Goal: Task Accomplishment & Management: Use online tool/utility

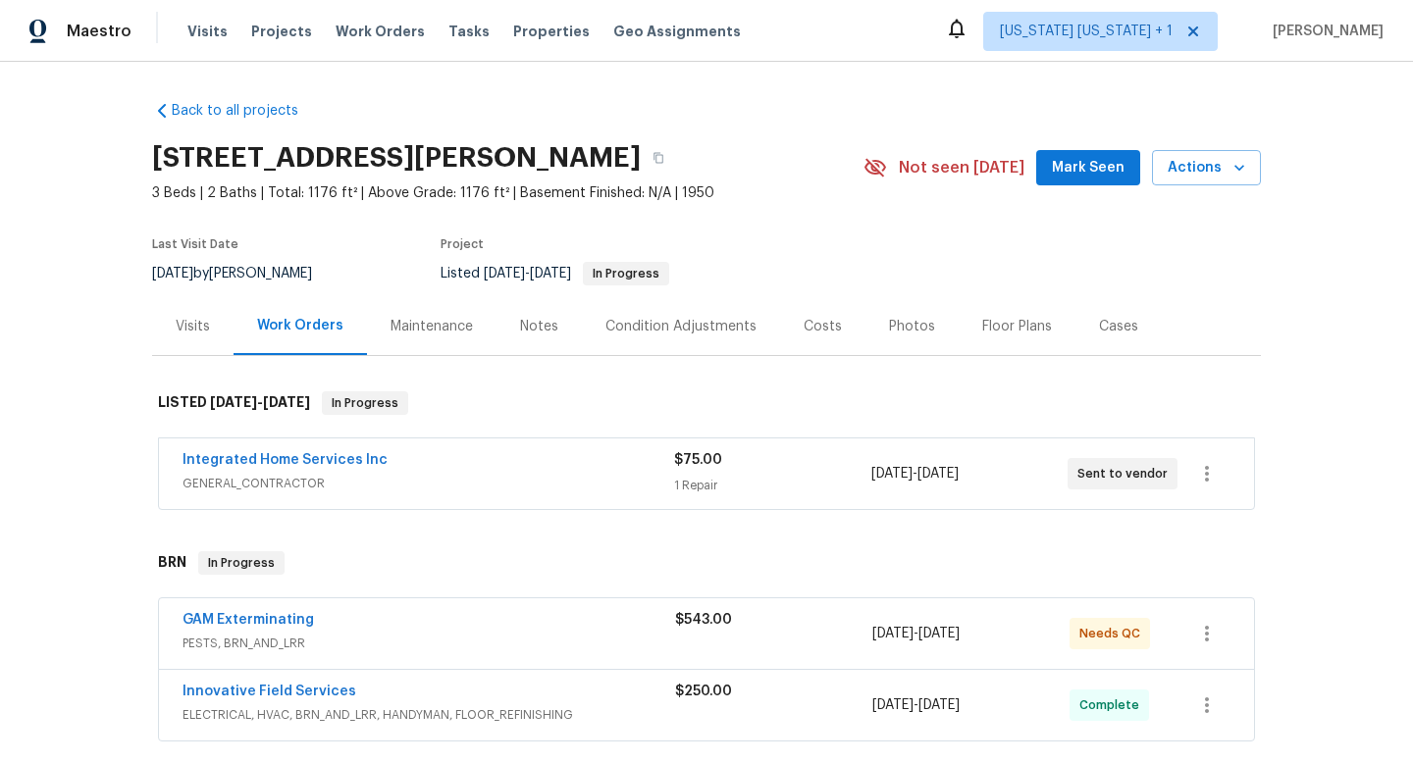
click at [13, 376] on div "Back to all projects [STREET_ADDRESS][PERSON_NAME] 3 Beds | 2 Baths | Total: 11…" at bounding box center [706, 412] width 1413 height 701
click at [1074, 260] on section "[STREET_ADDRESS][PERSON_NAME] 3 Beds | 2 Baths | Total: 1176 ft² | Above Grade:…" at bounding box center [706, 214] width 1109 height 165
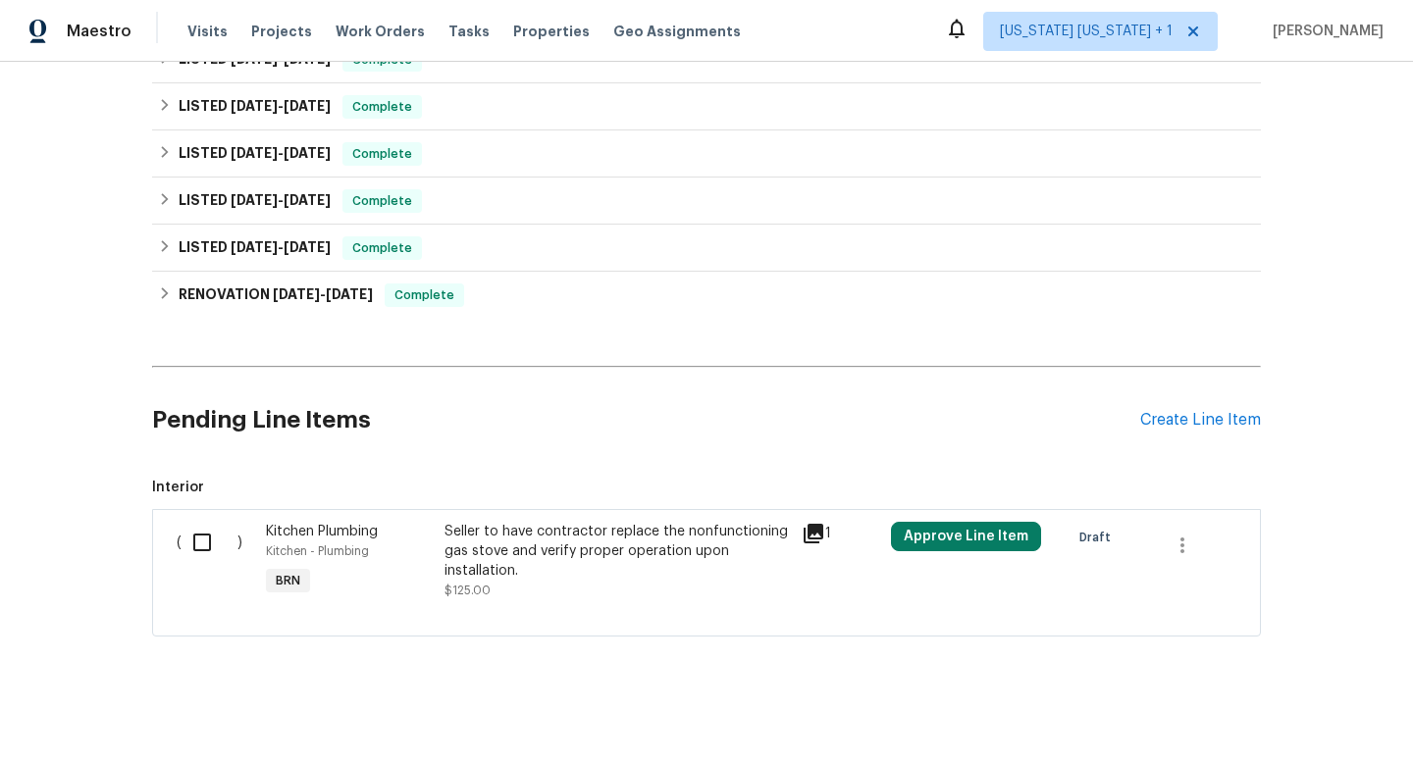
scroll to position [824, 0]
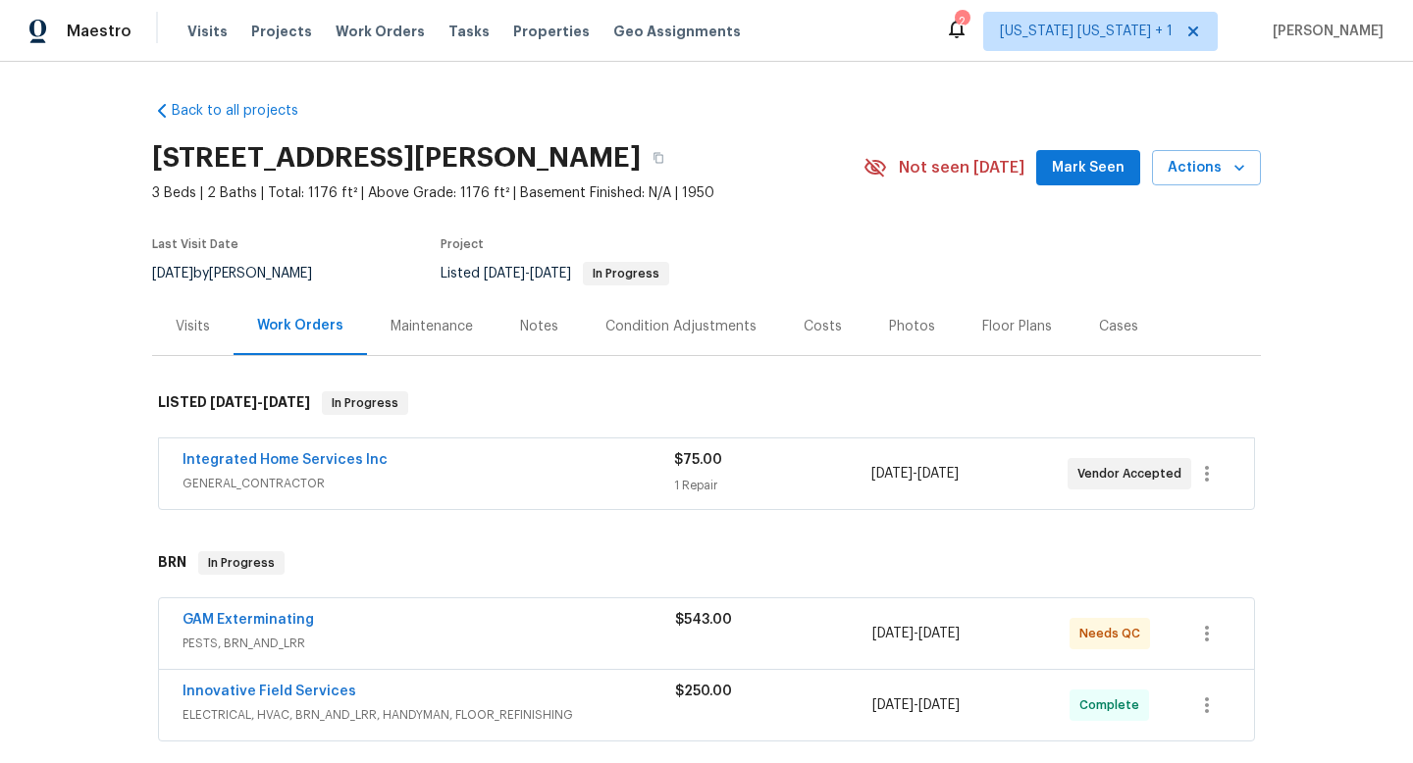
click at [71, 328] on div "Back to all projects [STREET_ADDRESS][PERSON_NAME] 3 Beds | 2 Baths | Total: 11…" at bounding box center [706, 412] width 1413 height 701
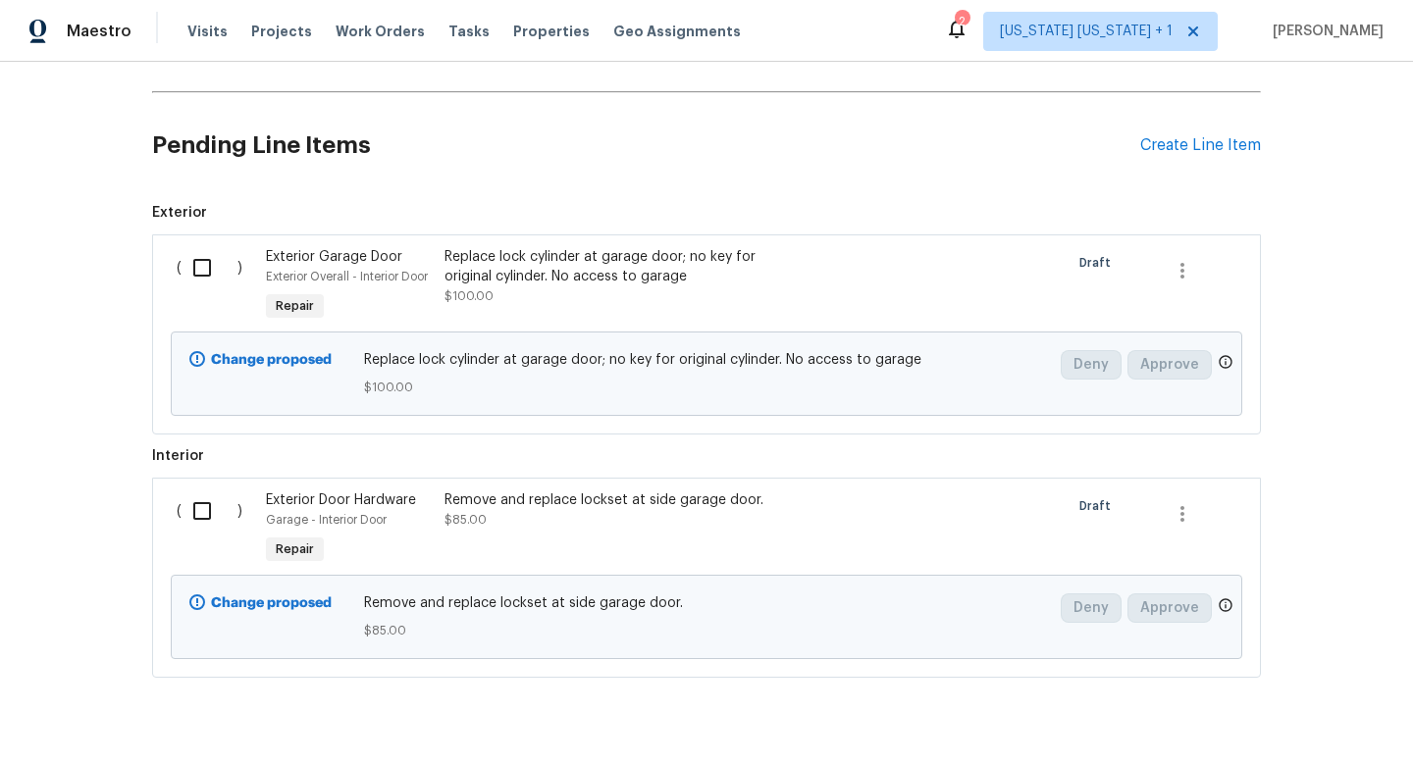
scroll to position [1099, 0]
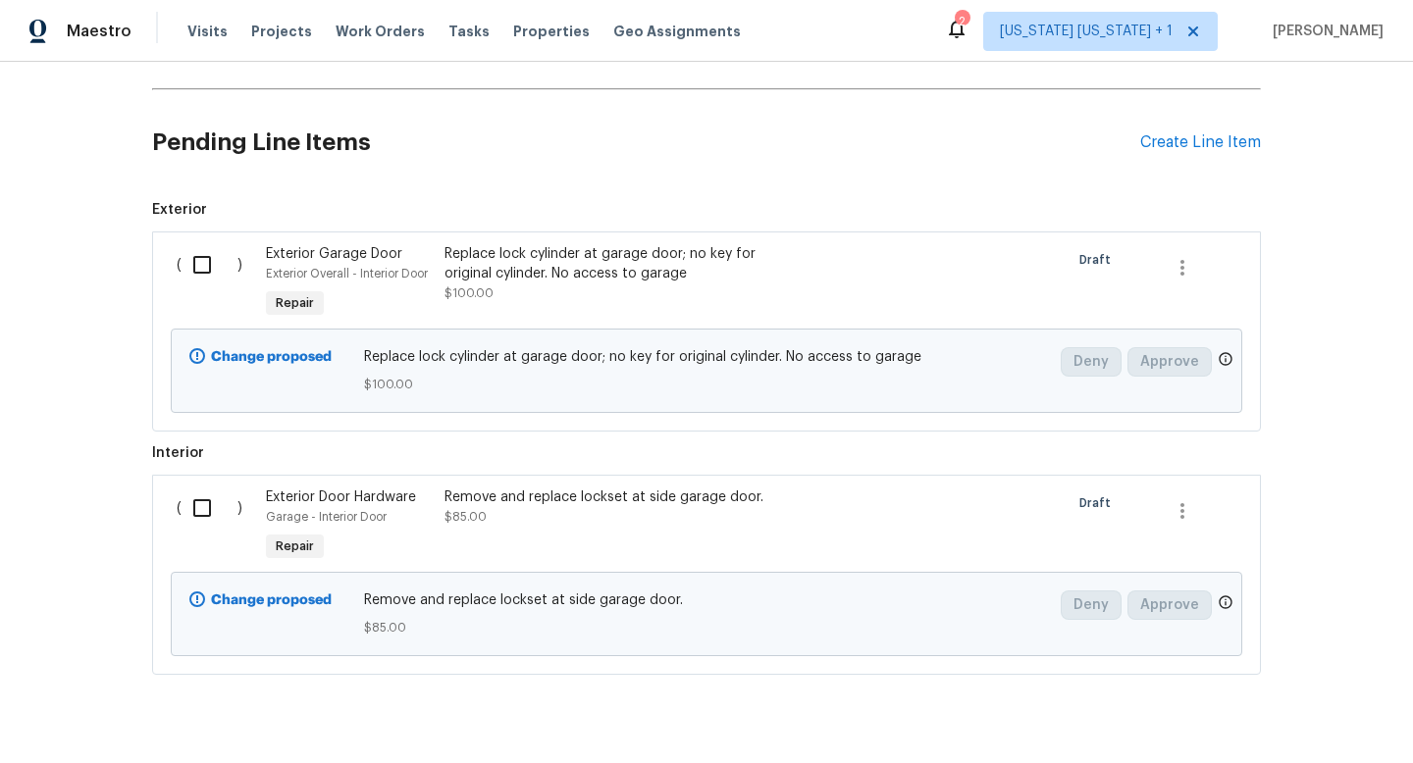
click at [204, 262] on input "checkbox" at bounding box center [209, 264] width 56 height 41
checkbox input "true"
click at [198, 506] on input "checkbox" at bounding box center [209, 508] width 56 height 41
checkbox input "true"
click at [1280, 719] on span "Create Work Order" at bounding box center [1300, 714] width 130 height 25
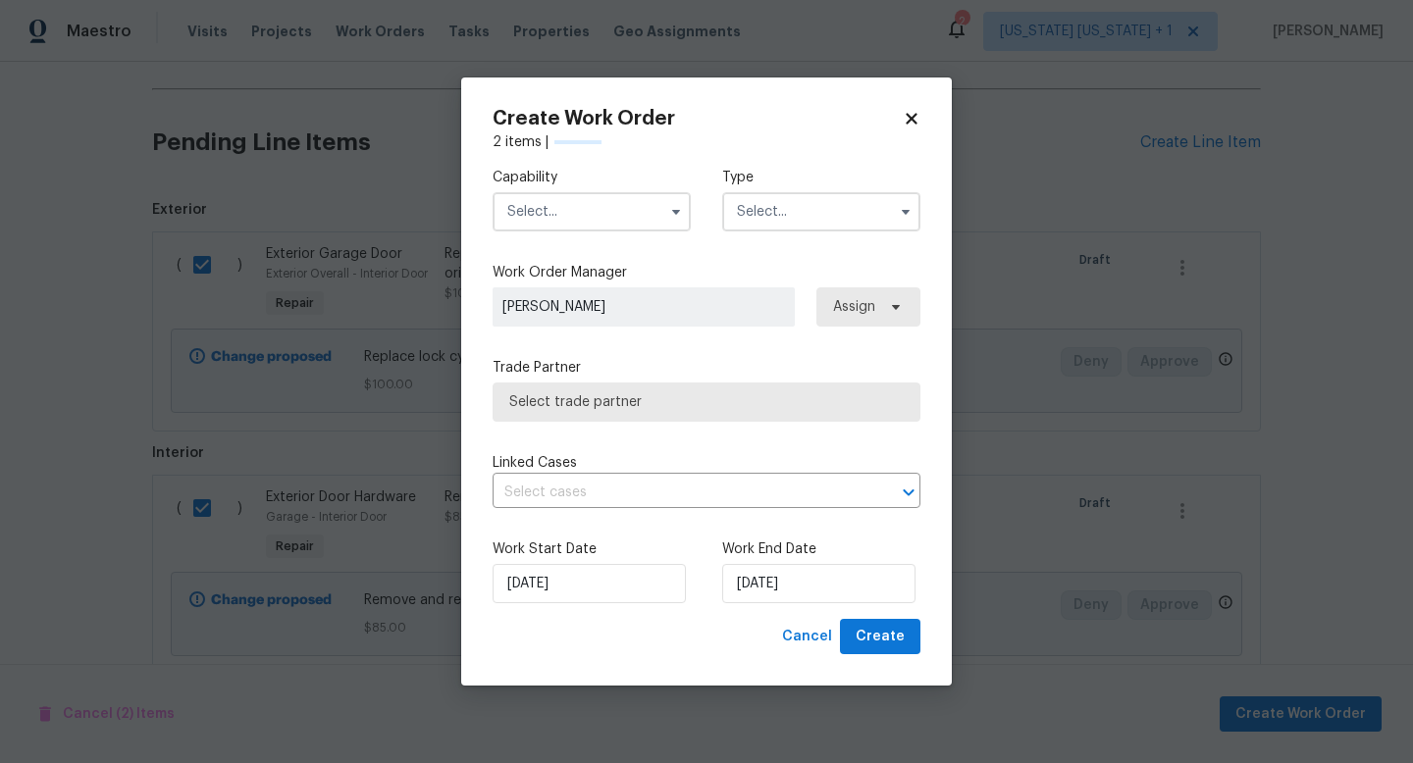
checkbox input "false"
click at [760, 579] on input "[DATE]" at bounding box center [818, 583] width 193 height 39
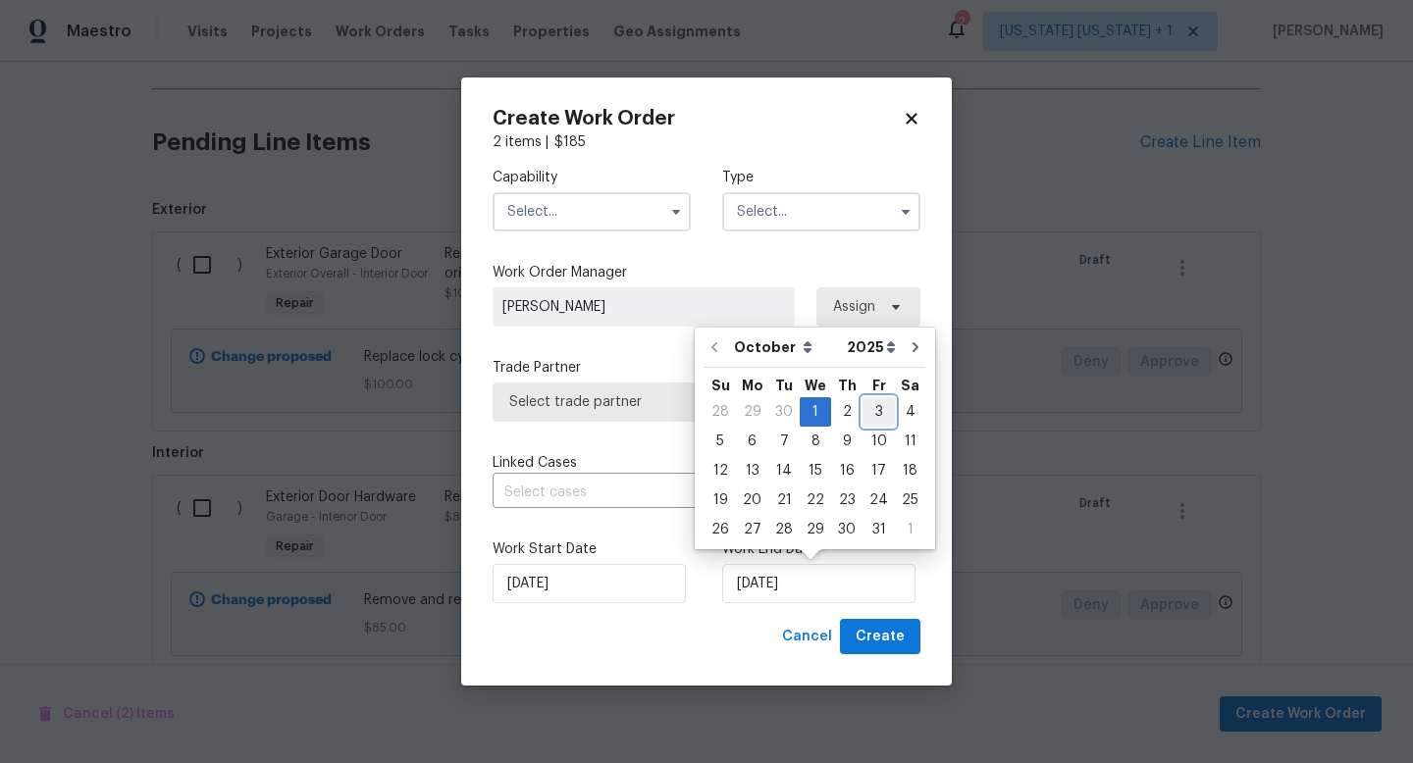
click at [870, 420] on div "3" at bounding box center [878, 411] width 32 height 27
type input "[DATE]"
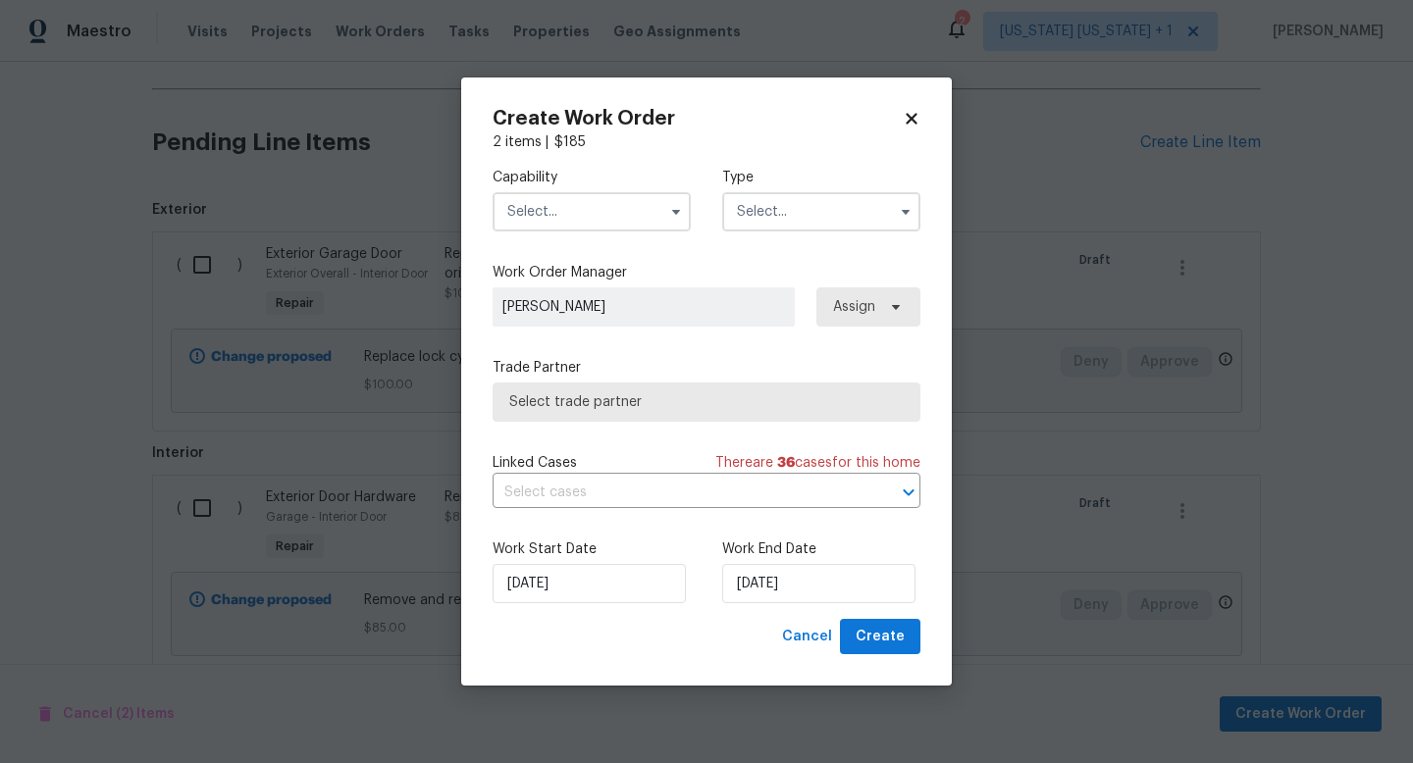
click at [622, 390] on span "Select trade partner" at bounding box center [706, 402] width 428 height 39
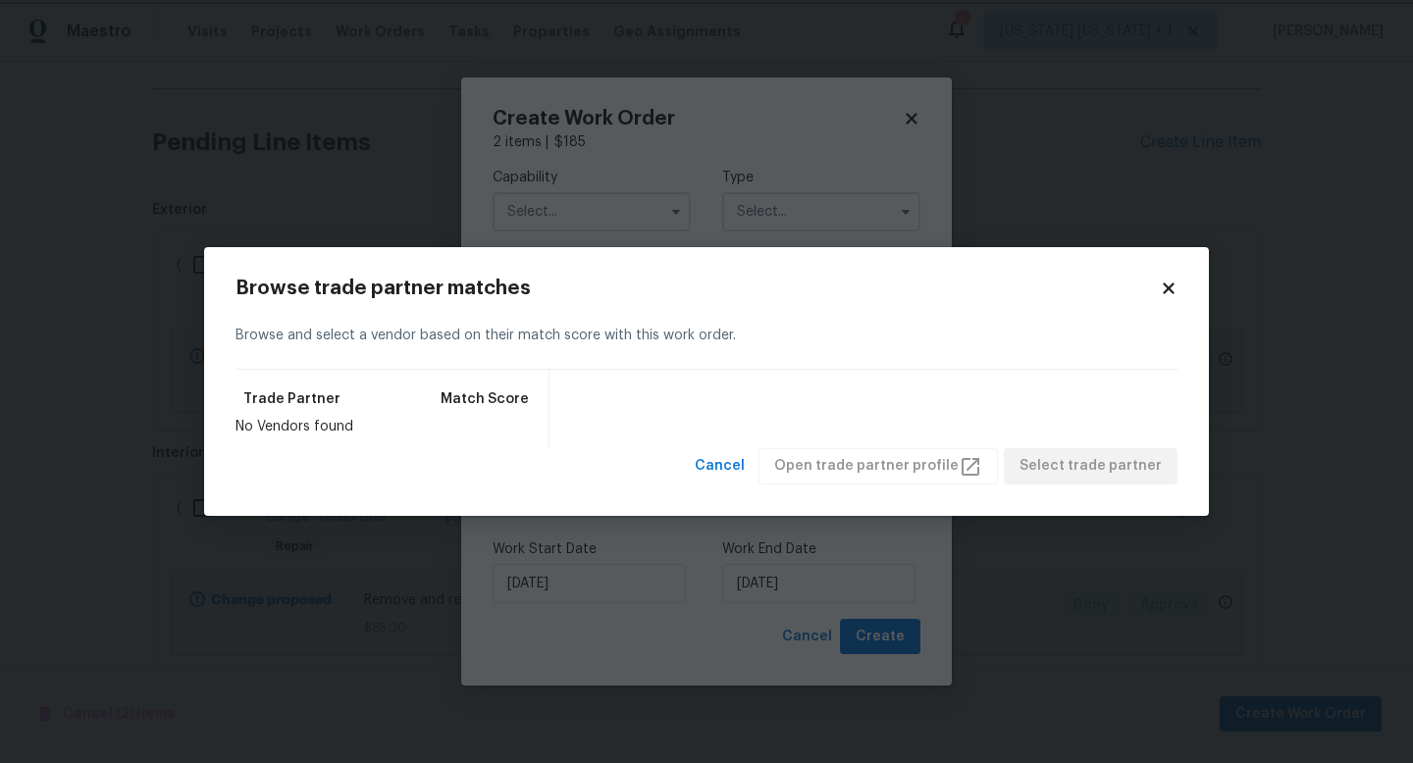
click at [618, 234] on body "Maestro Visits Projects Work Orders Tasks Properties Geo Assignments 2 [US_STAT…" at bounding box center [706, 381] width 1413 height 763
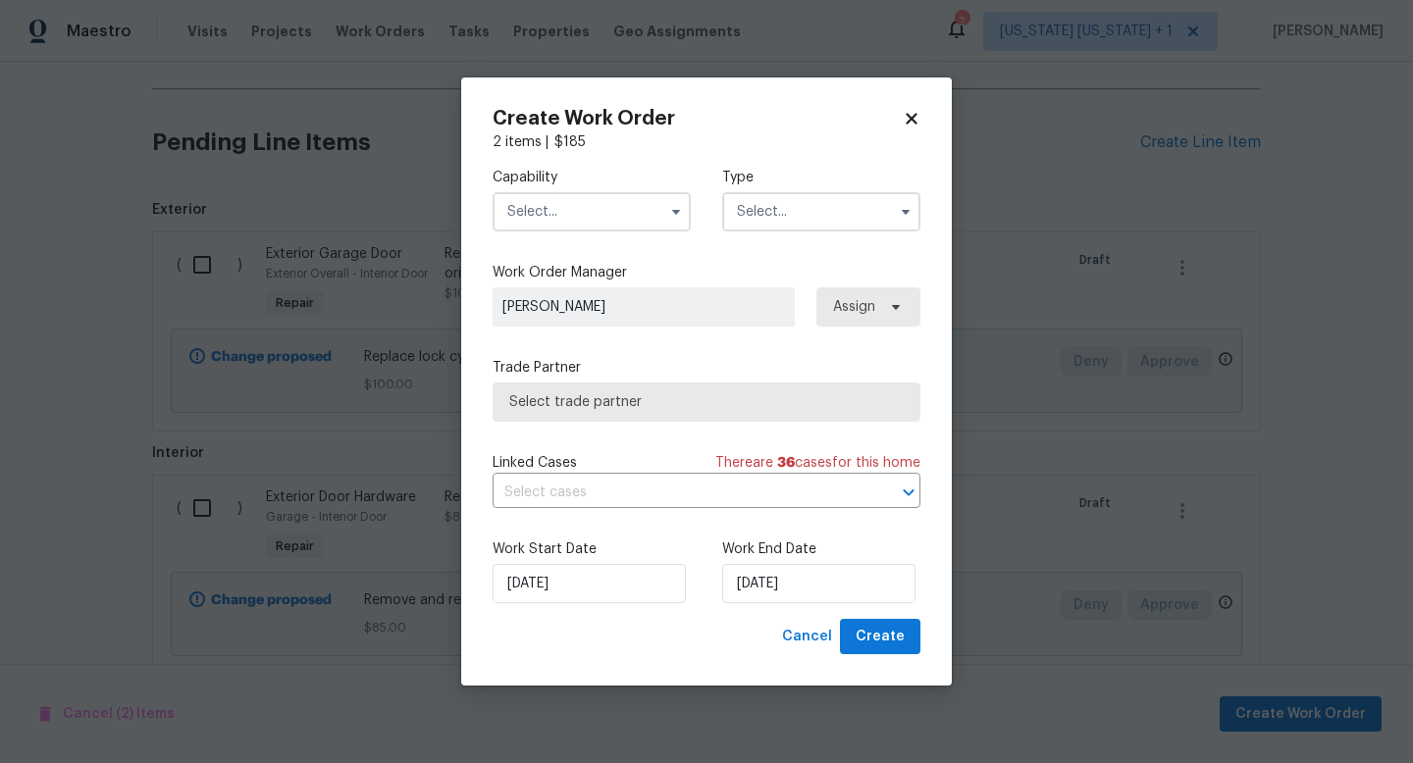
click at [618, 221] on input "text" at bounding box center [591, 211] width 198 height 39
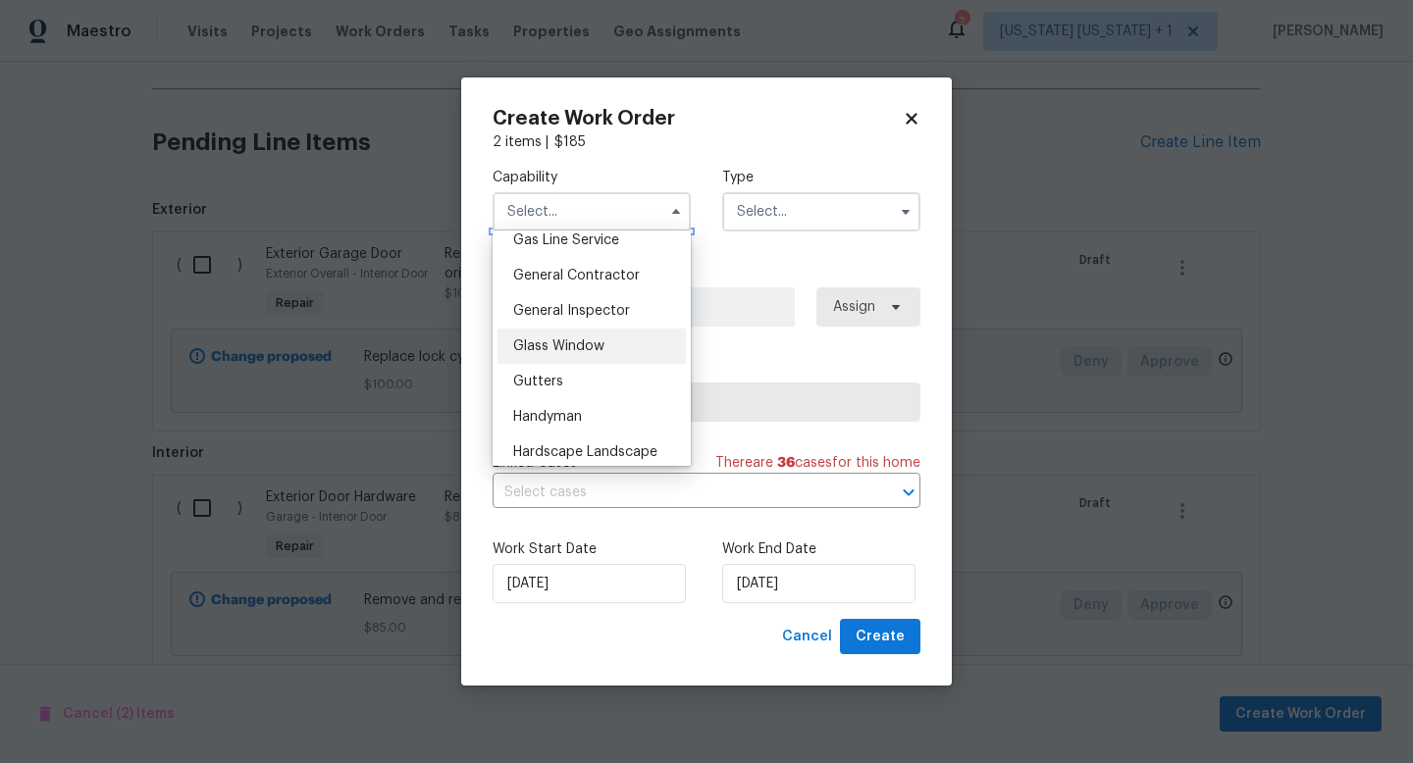
scroll to position [915, 0]
click at [612, 293] on div "General Contractor" at bounding box center [591, 275] width 188 height 35
type input "General Contractor"
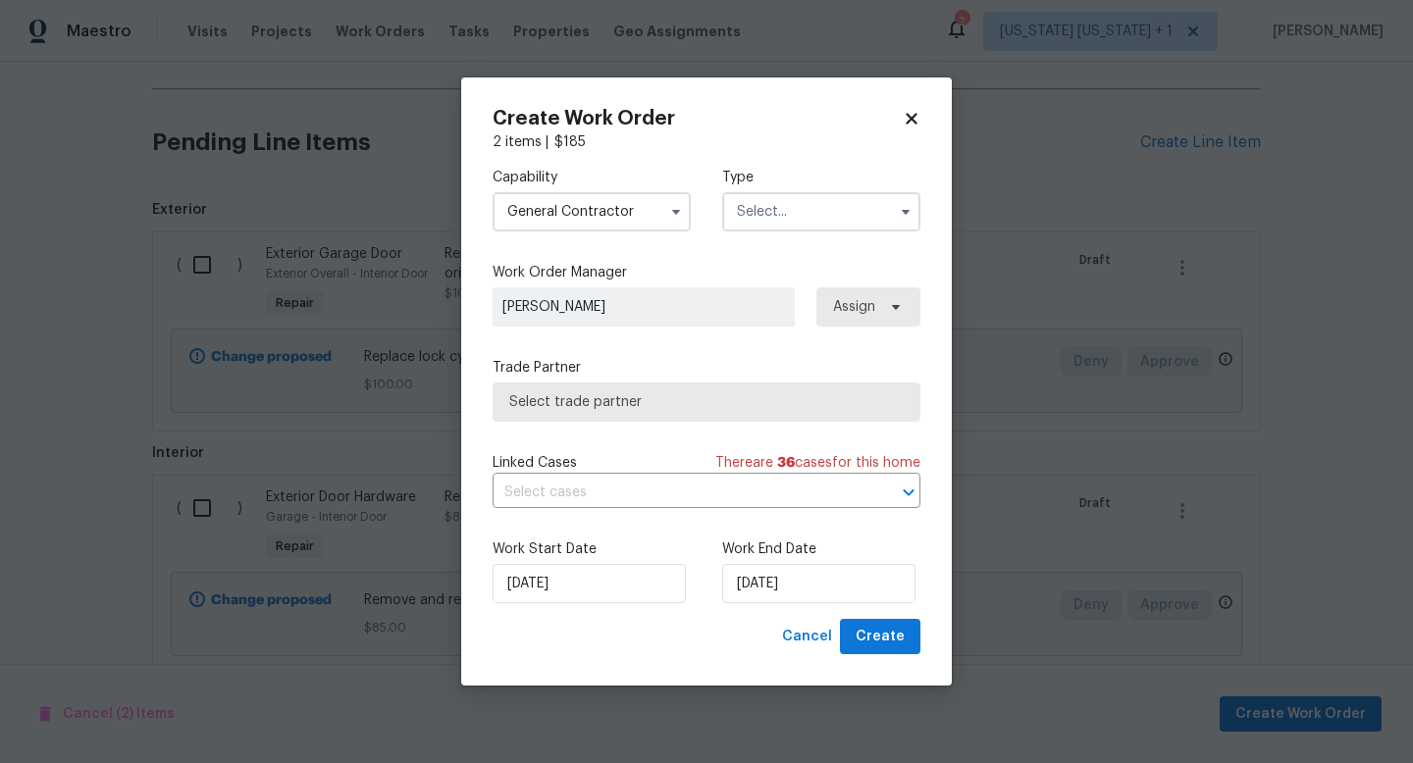
click at [766, 208] on input "text" at bounding box center [821, 211] width 198 height 39
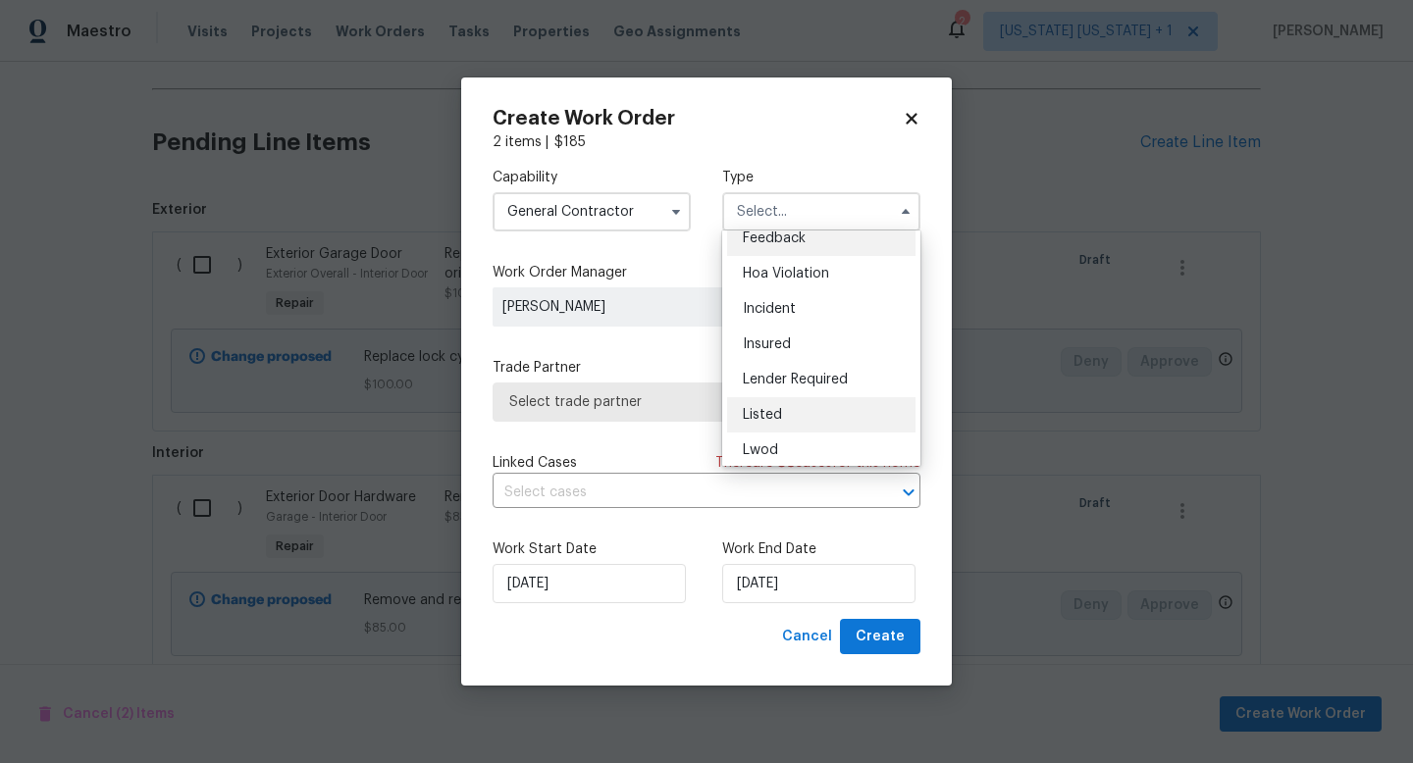
scroll to position [45, 0]
click at [785, 388] on div "Listed" at bounding box center [821, 384] width 188 height 35
type input "Listed"
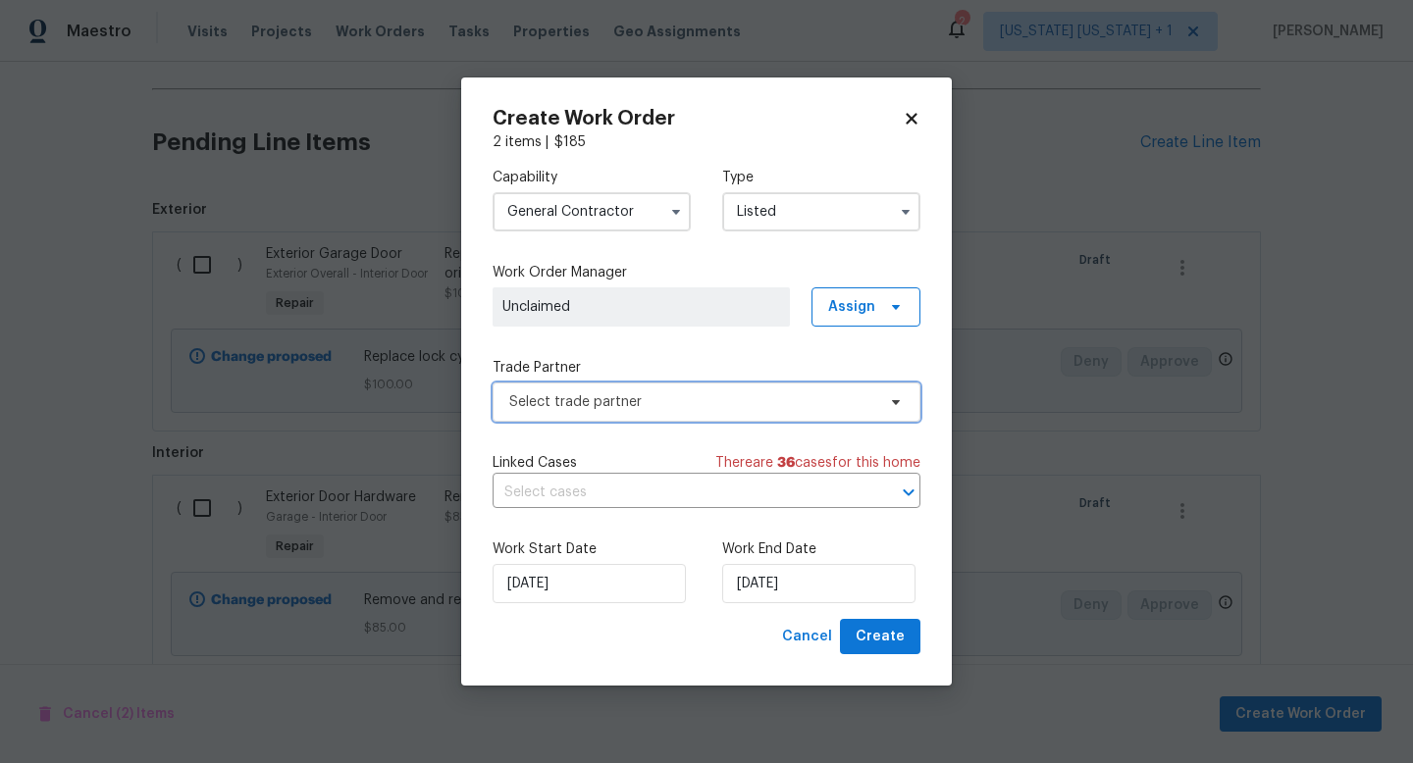
click at [613, 409] on span "Select trade partner" at bounding box center [692, 402] width 366 height 20
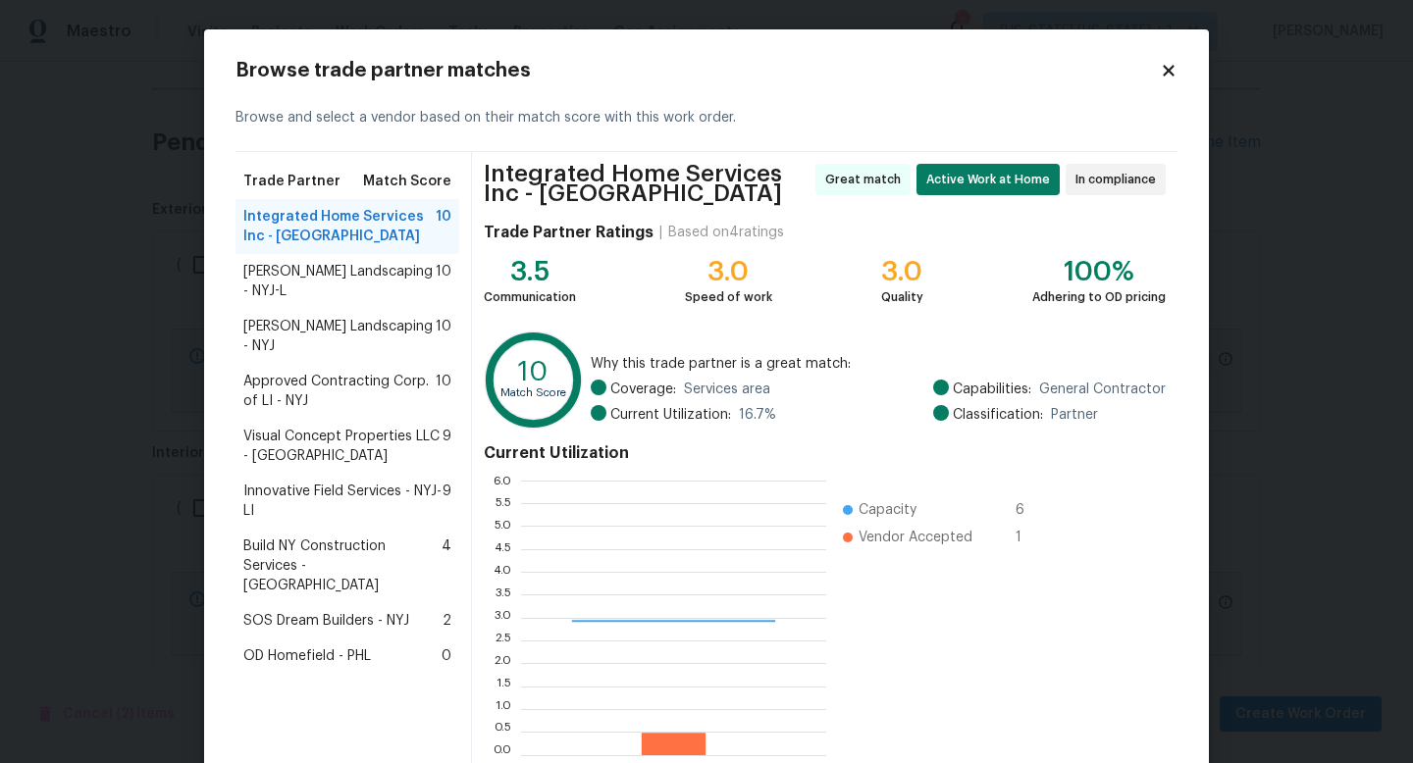
scroll to position [260, 290]
click at [336, 495] on span "Innovative Field Services - NYJ-LI" at bounding box center [342, 501] width 199 height 39
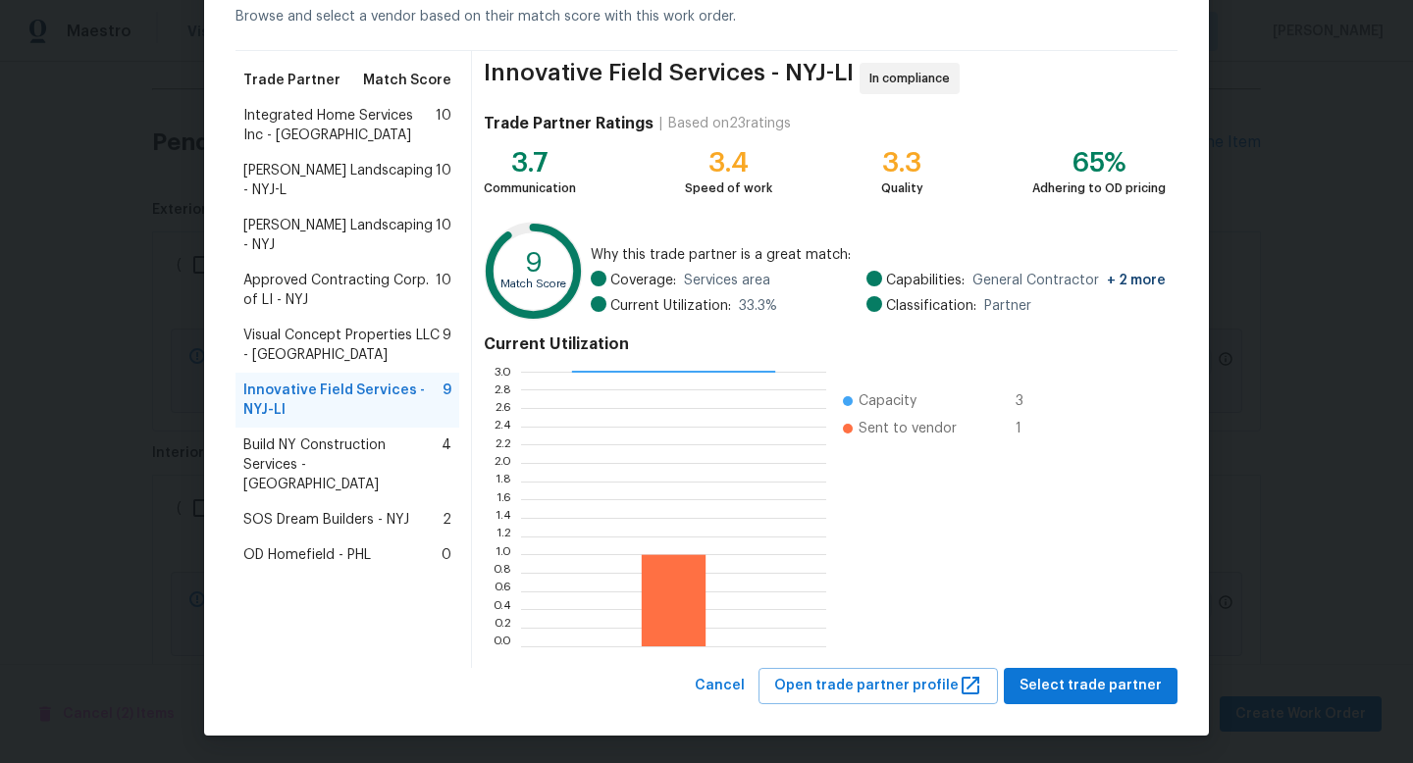
scroll to position [102, 0]
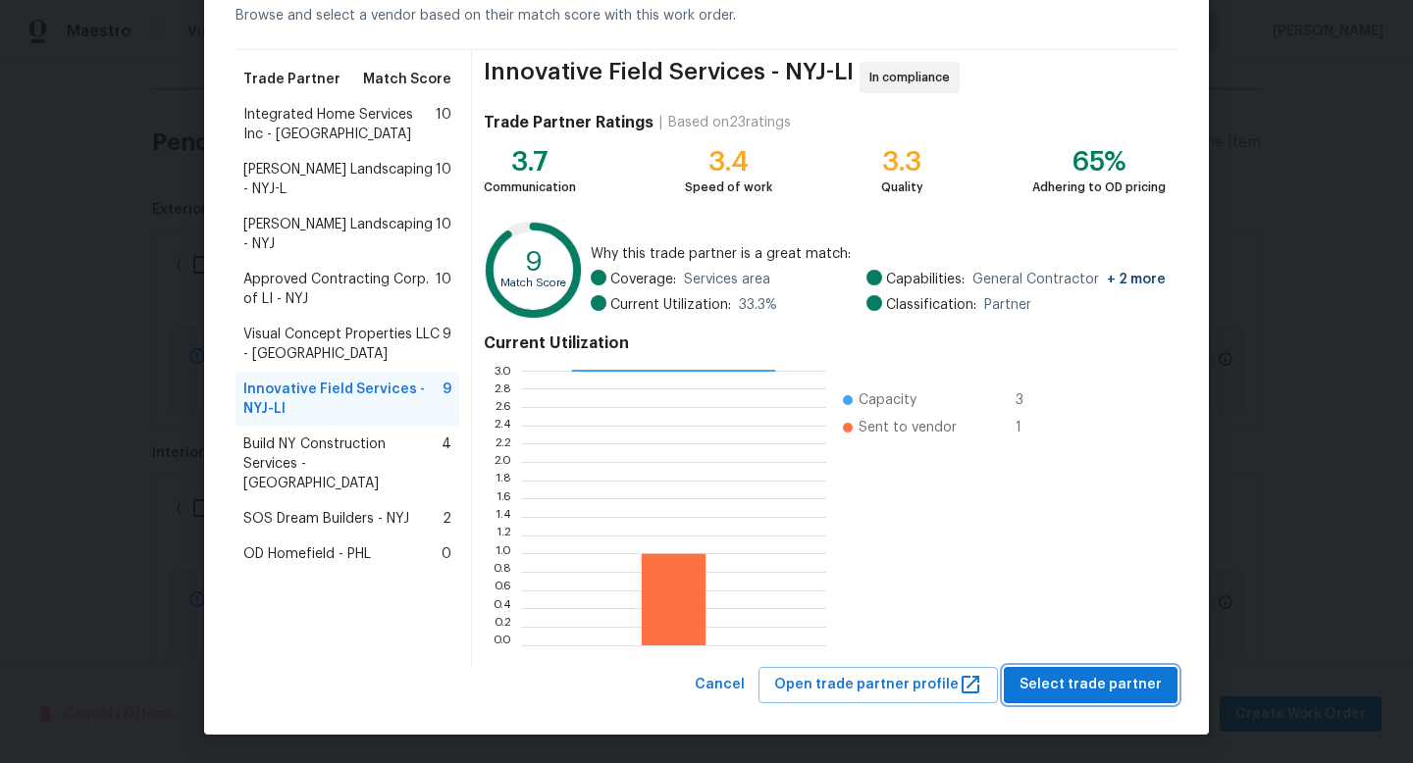
click at [1077, 688] on span "Select trade partner" at bounding box center [1090, 685] width 142 height 25
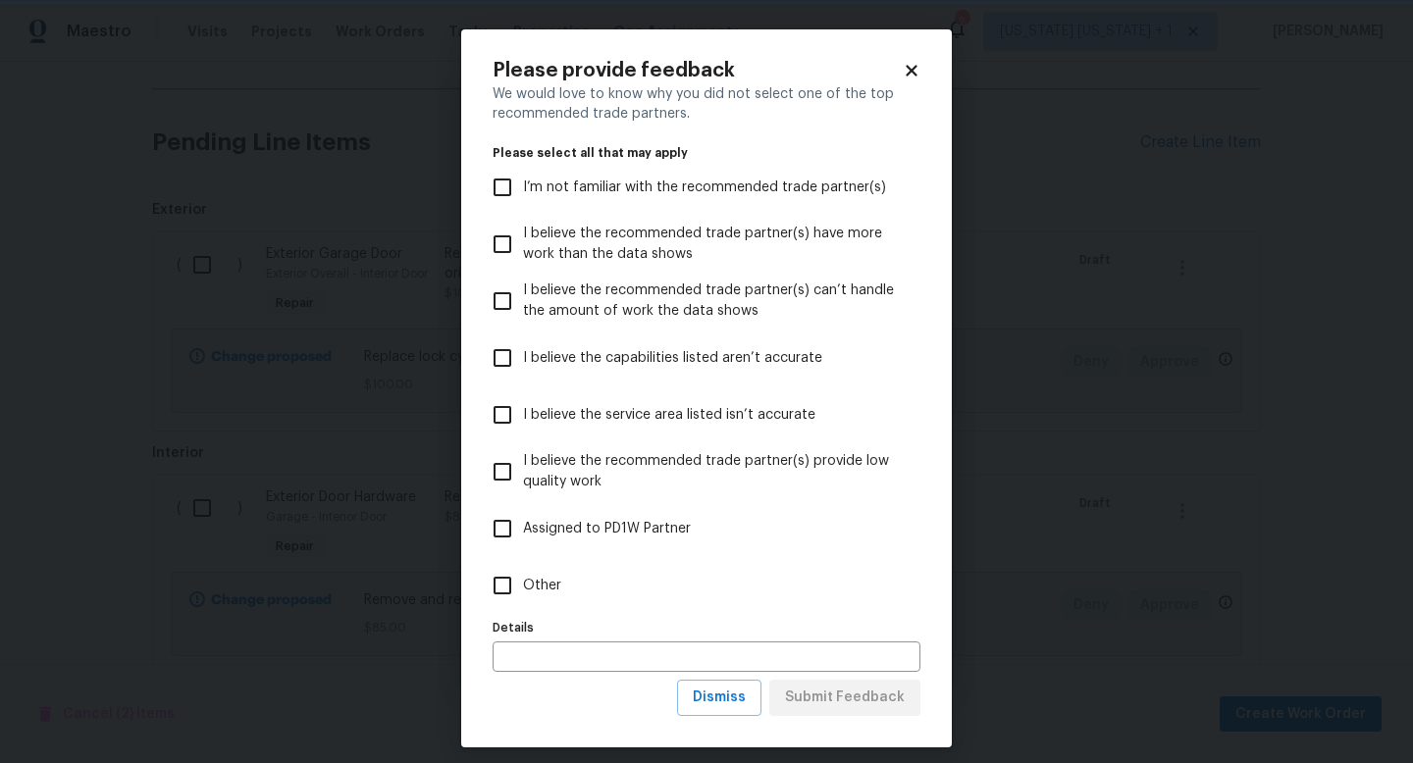
scroll to position [0, 0]
click at [491, 587] on input "Other" at bounding box center [502, 585] width 41 height 41
checkbox input "true"
click at [892, 706] on span "Submit Feedback" at bounding box center [845, 698] width 120 height 25
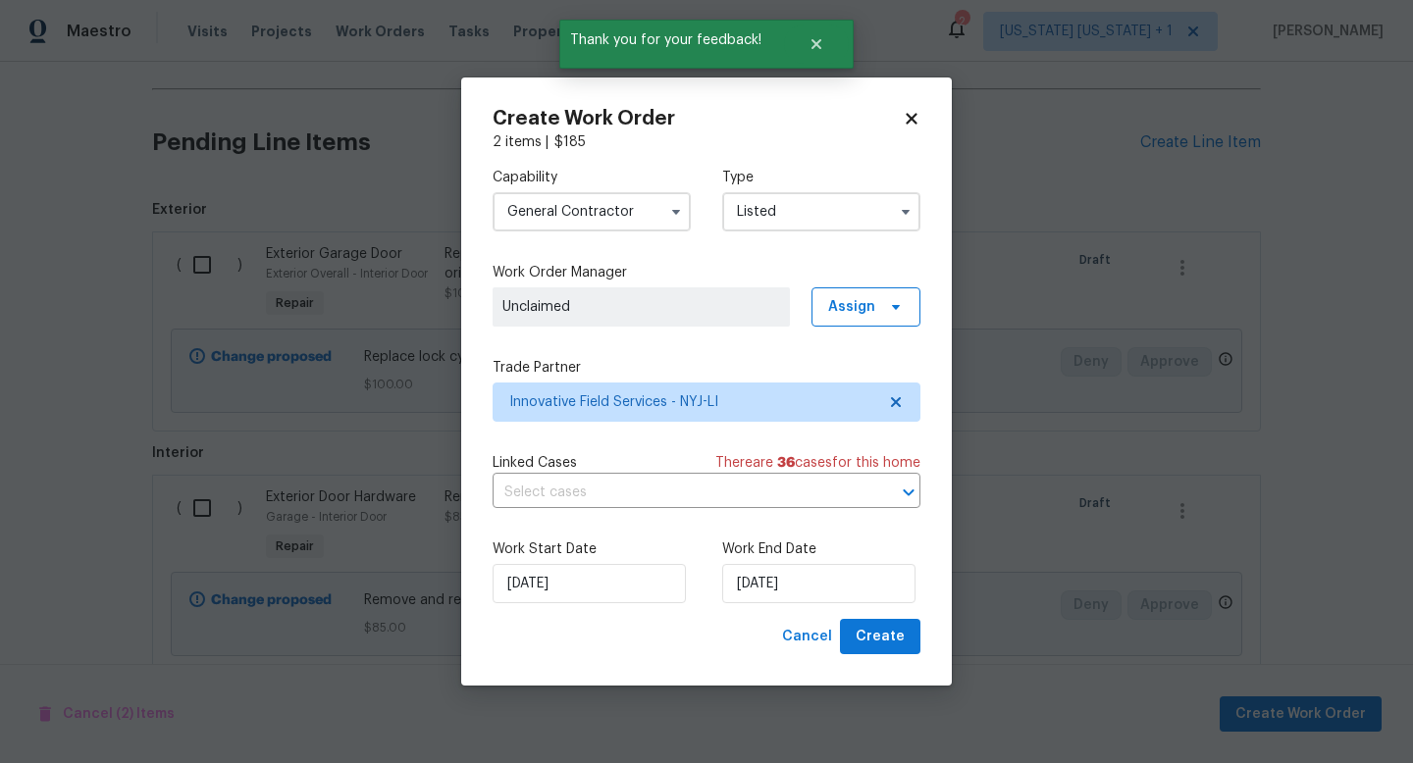
click at [752, 311] on span "Unclaimed" at bounding box center [641, 307] width 278 height 20
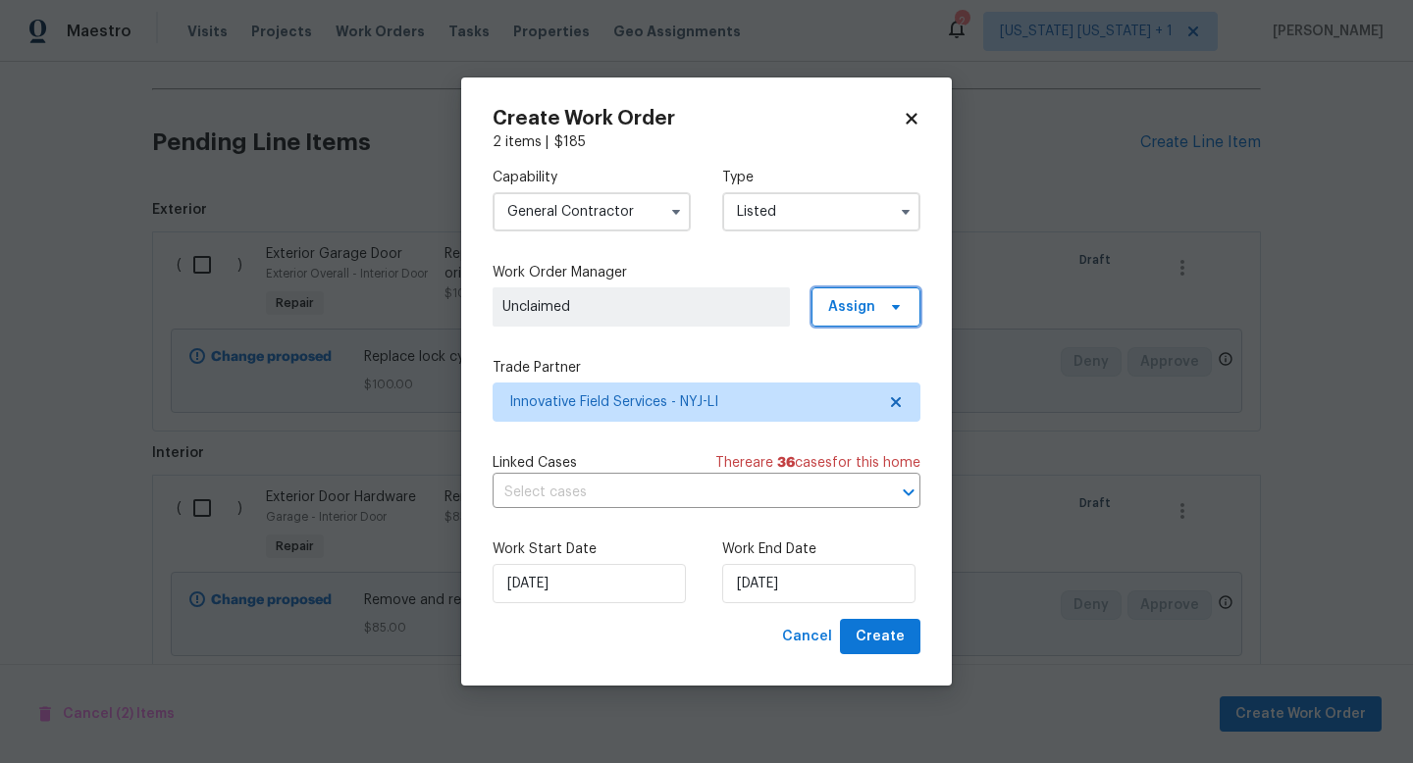
click at [846, 300] on span "Assign" at bounding box center [851, 307] width 47 height 20
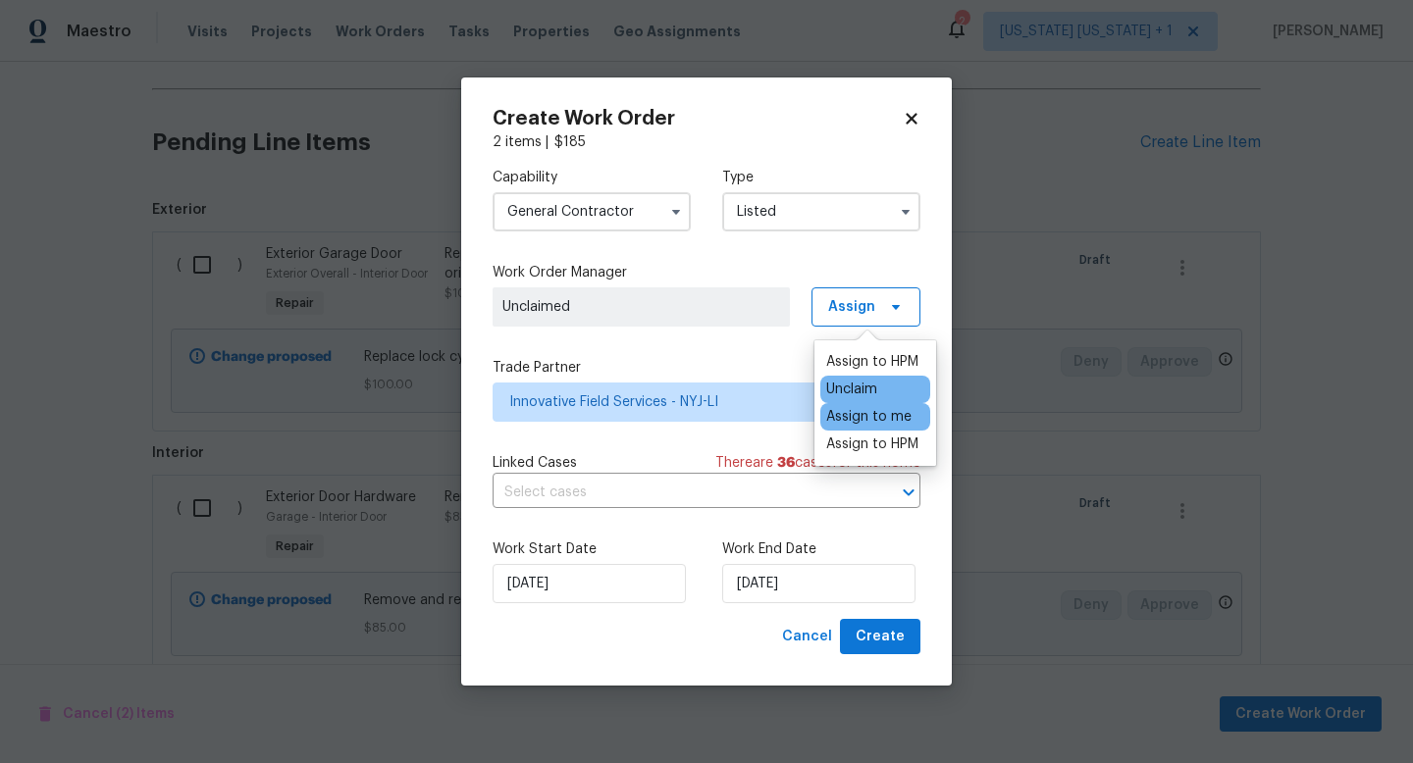
click at [867, 412] on div "Assign to me" at bounding box center [868, 417] width 85 height 20
click at [879, 644] on span "Create" at bounding box center [879, 637] width 49 height 25
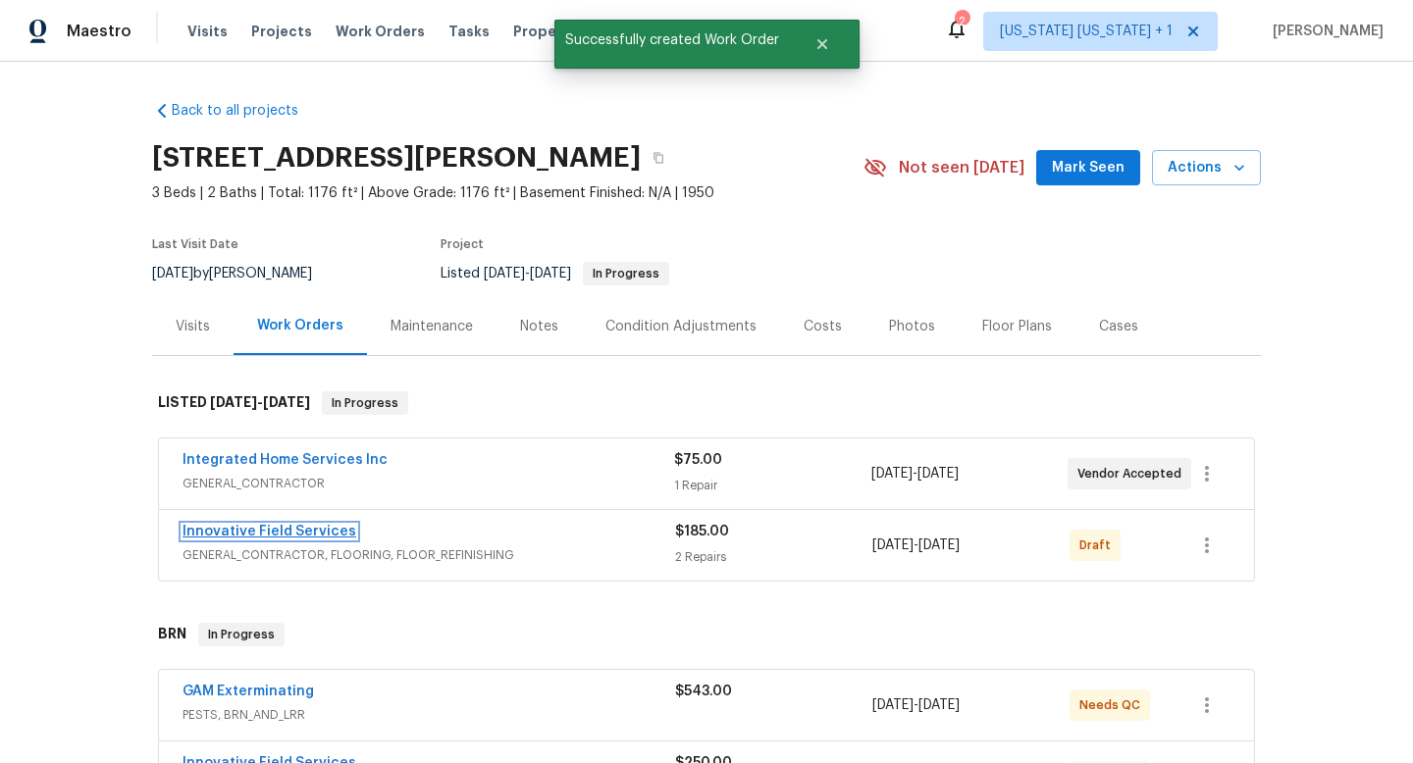
click at [310, 532] on link "Innovative Field Services" at bounding box center [269, 532] width 174 height 14
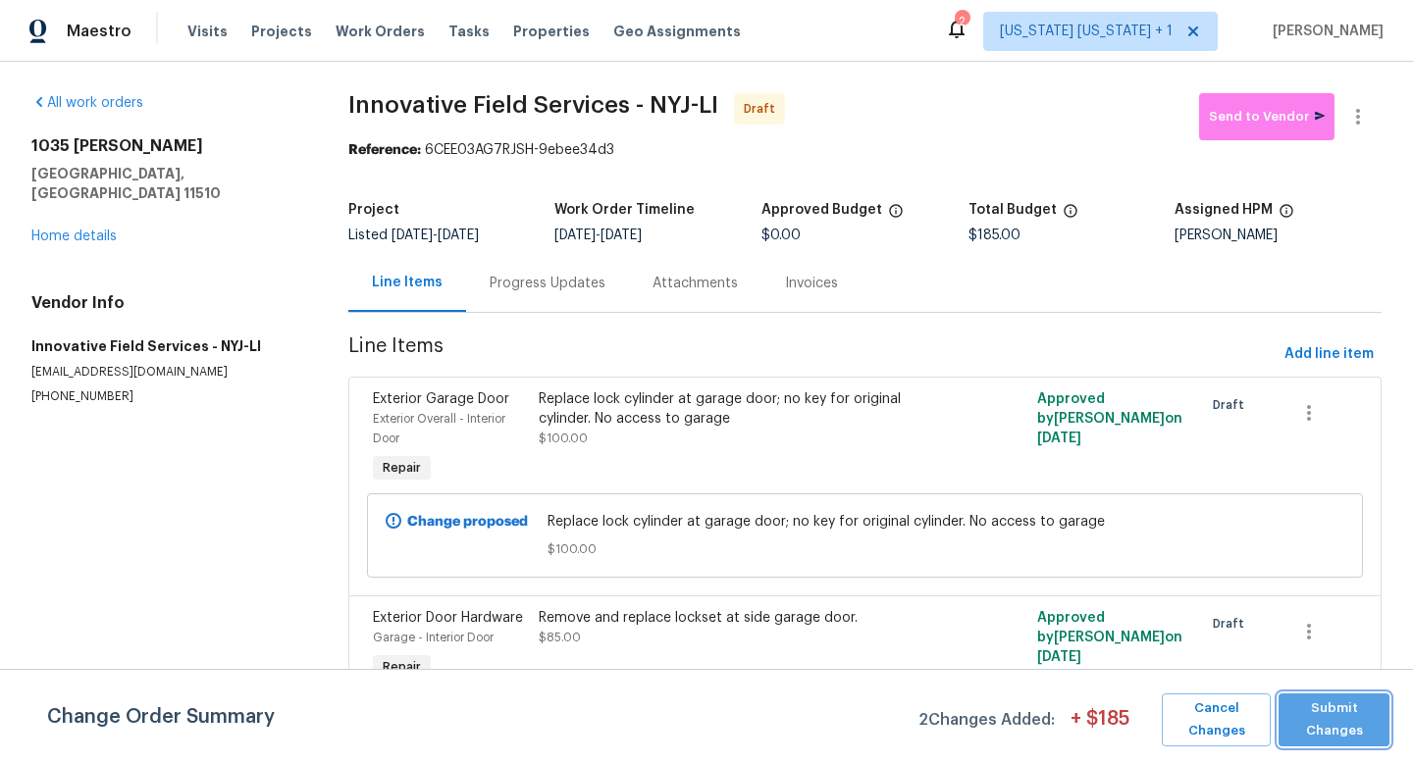
click at [1312, 698] on span "Submit Changes" at bounding box center [1333, 720] width 91 height 45
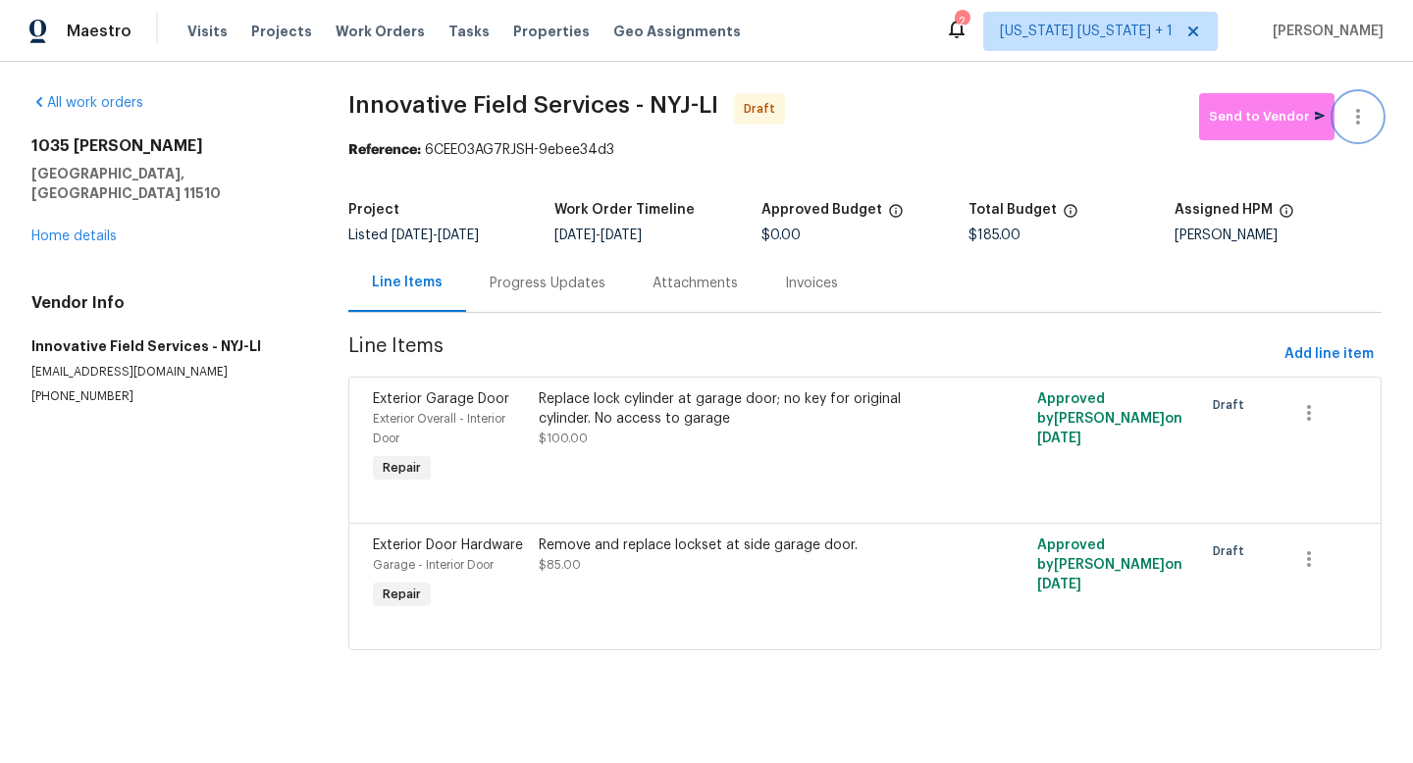
click at [1346, 124] on icon "button" at bounding box center [1358, 117] width 24 height 24
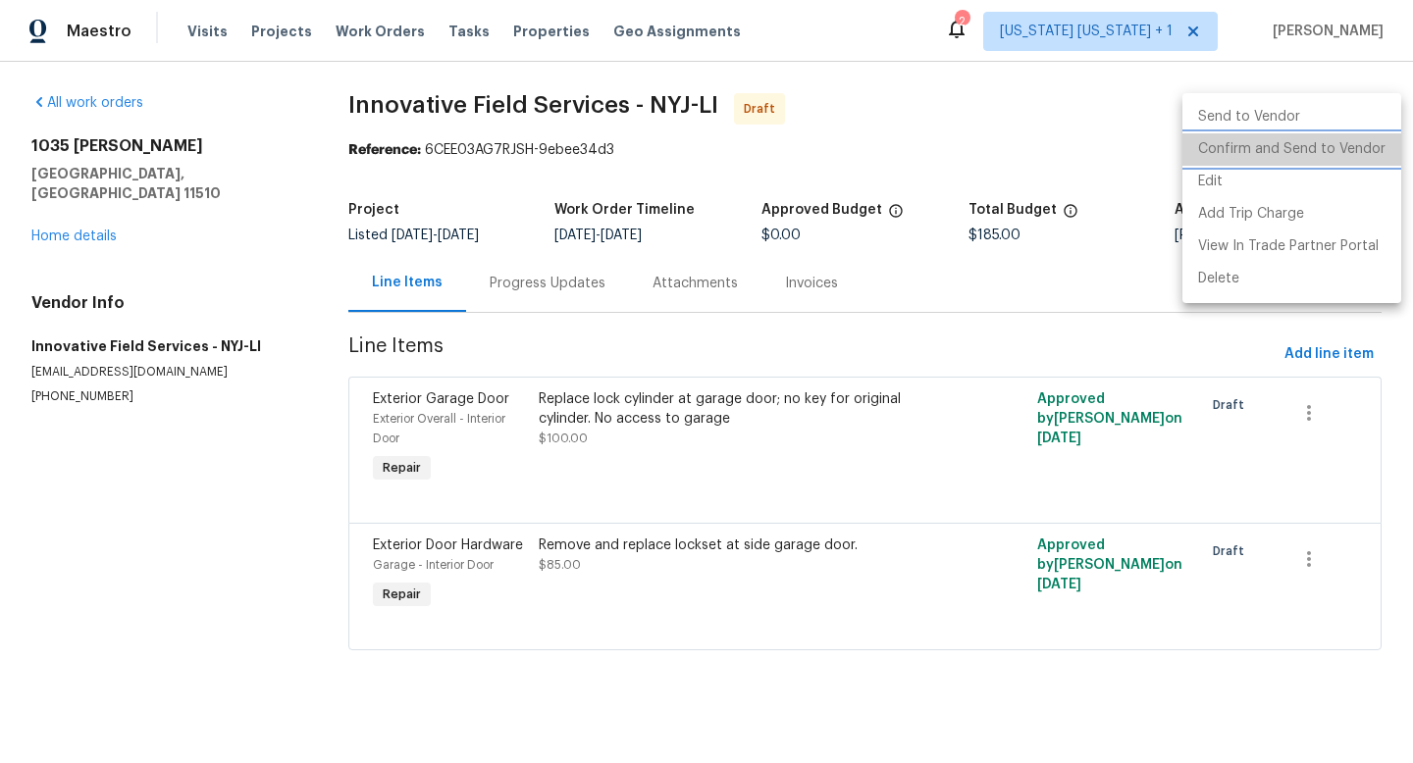
click at [1294, 150] on li "Confirm and Send to Vendor" at bounding box center [1291, 149] width 219 height 32
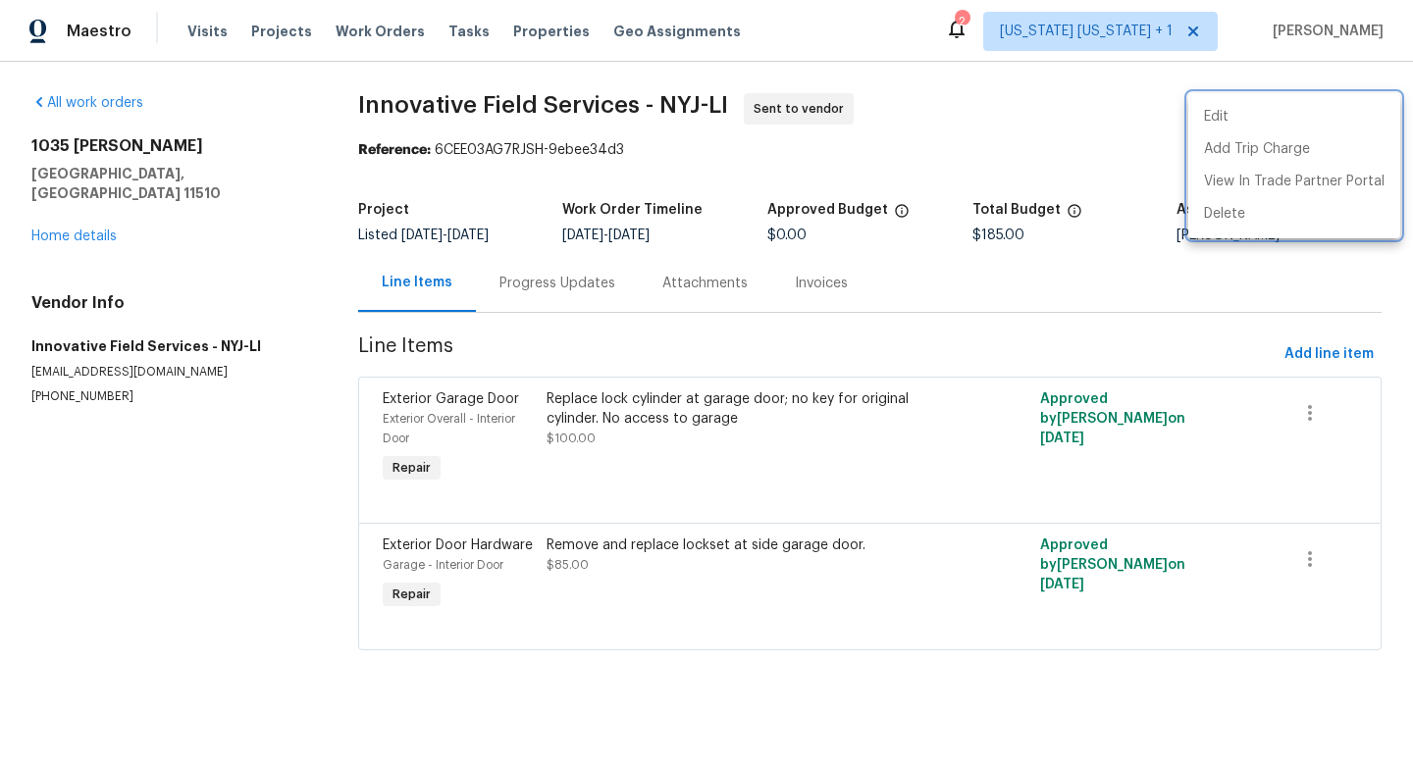
click at [1345, 352] on div at bounding box center [706, 381] width 1413 height 763
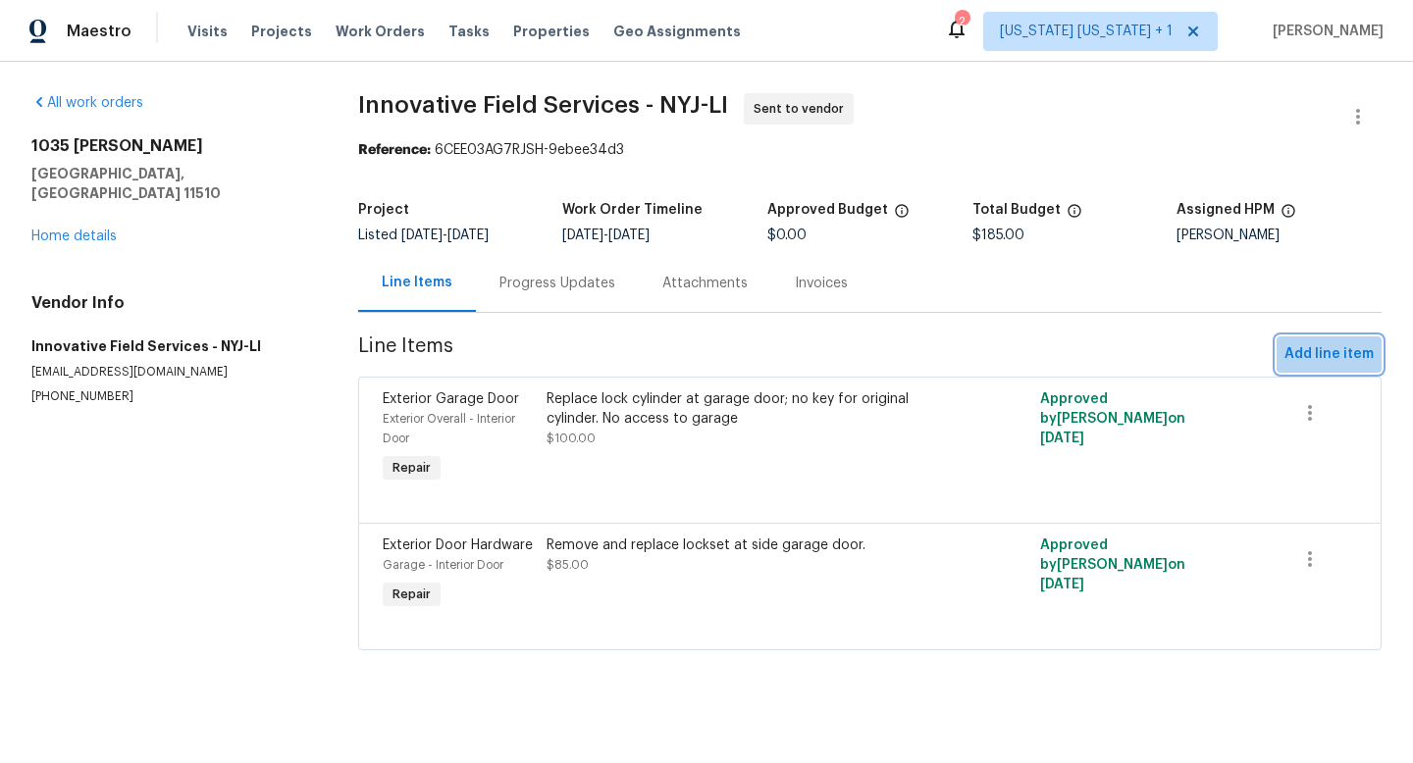
click at [1329, 353] on span "Add line item" at bounding box center [1328, 354] width 89 height 25
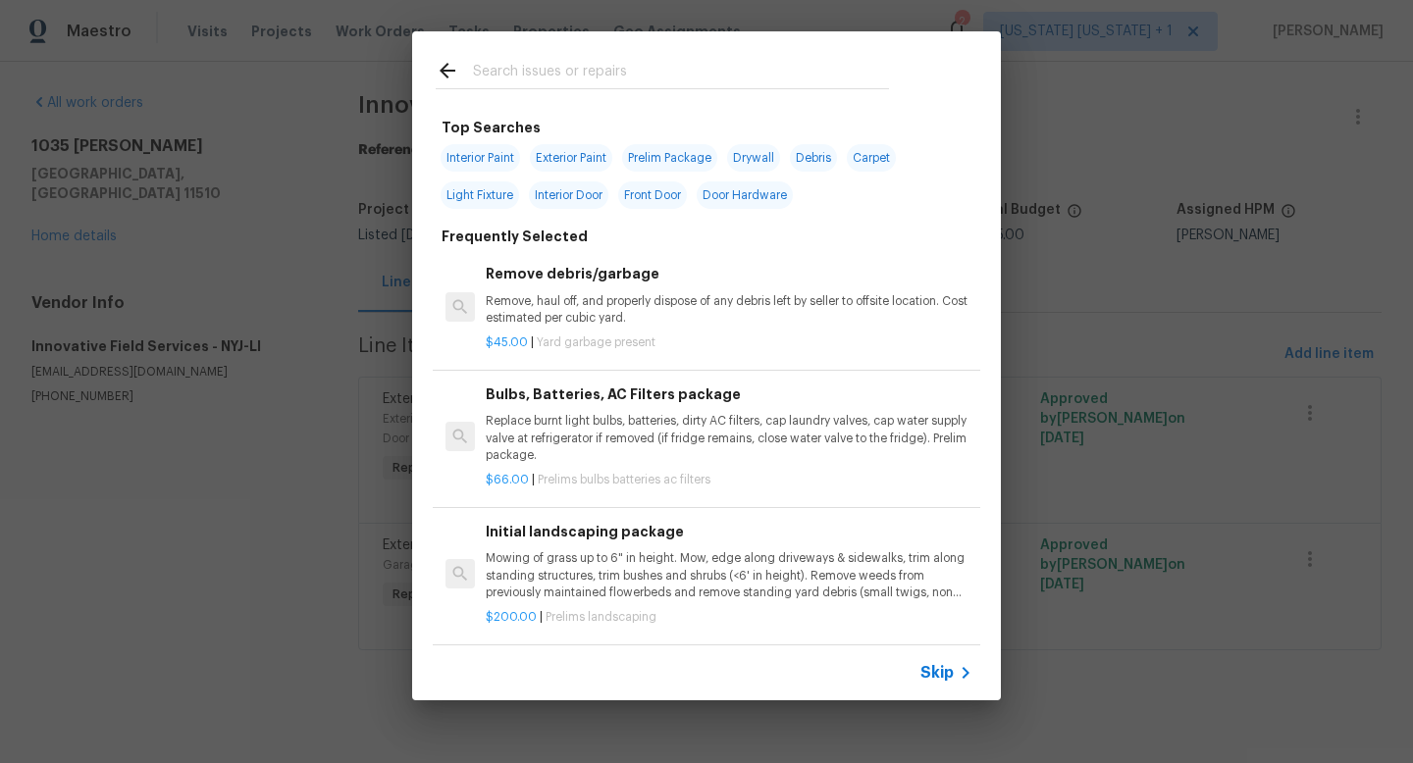
click at [610, 91] on div at bounding box center [662, 70] width 500 height 78
click at [621, 81] on input "text" at bounding box center [681, 73] width 416 height 29
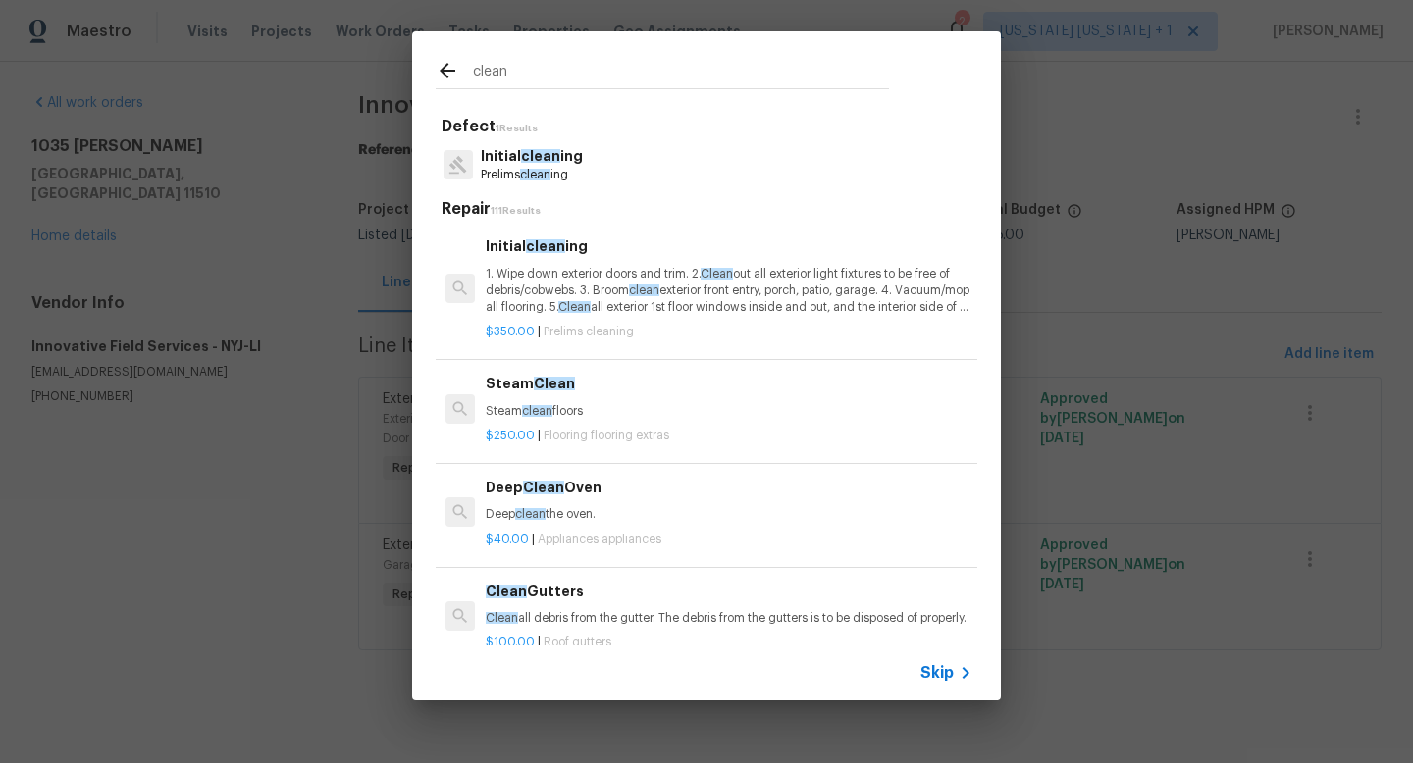
type input "clean"
click at [552, 163] on span "clean" at bounding box center [540, 156] width 39 height 14
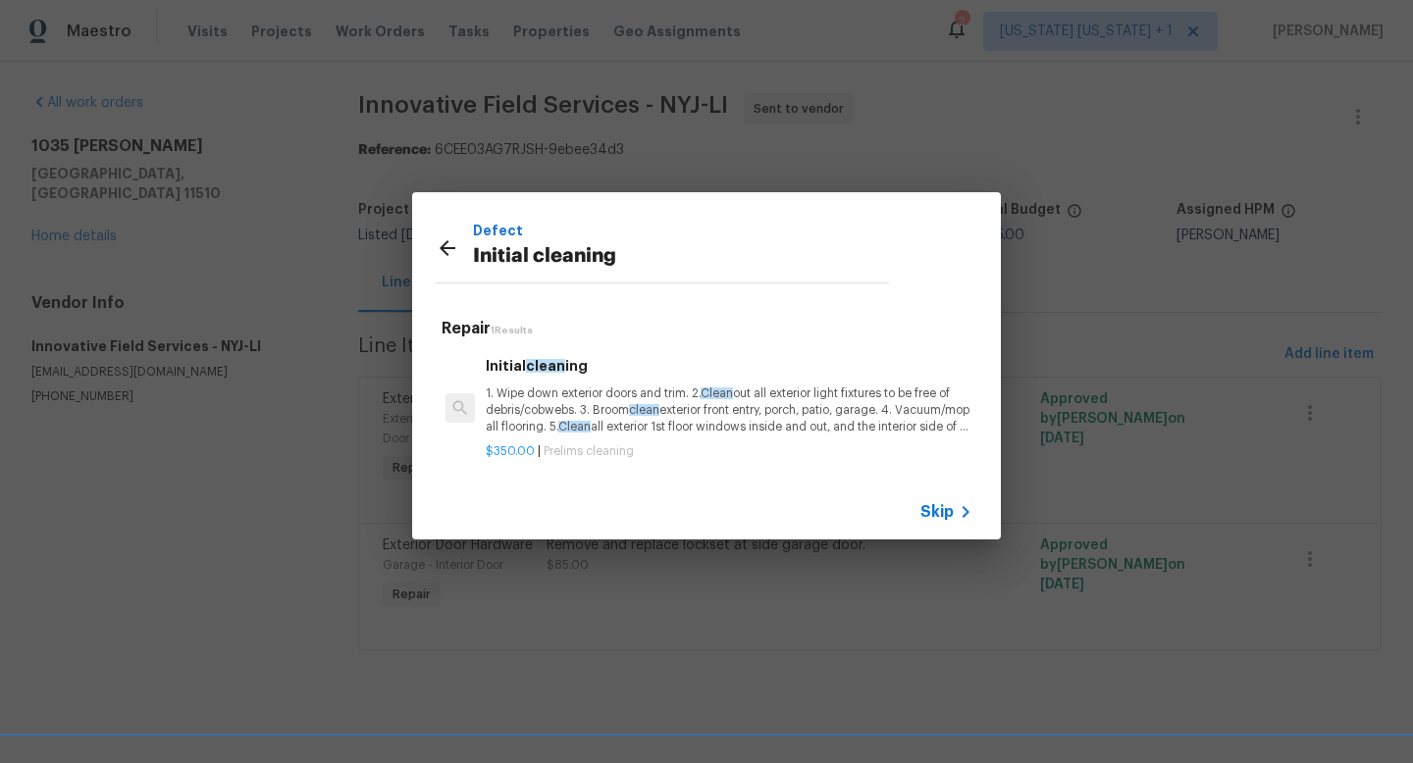
click at [554, 382] on div "Initial clean ing 1. Wipe down exterior doors and trim. 2. Clean out all exteri…" at bounding box center [729, 395] width 487 height 80
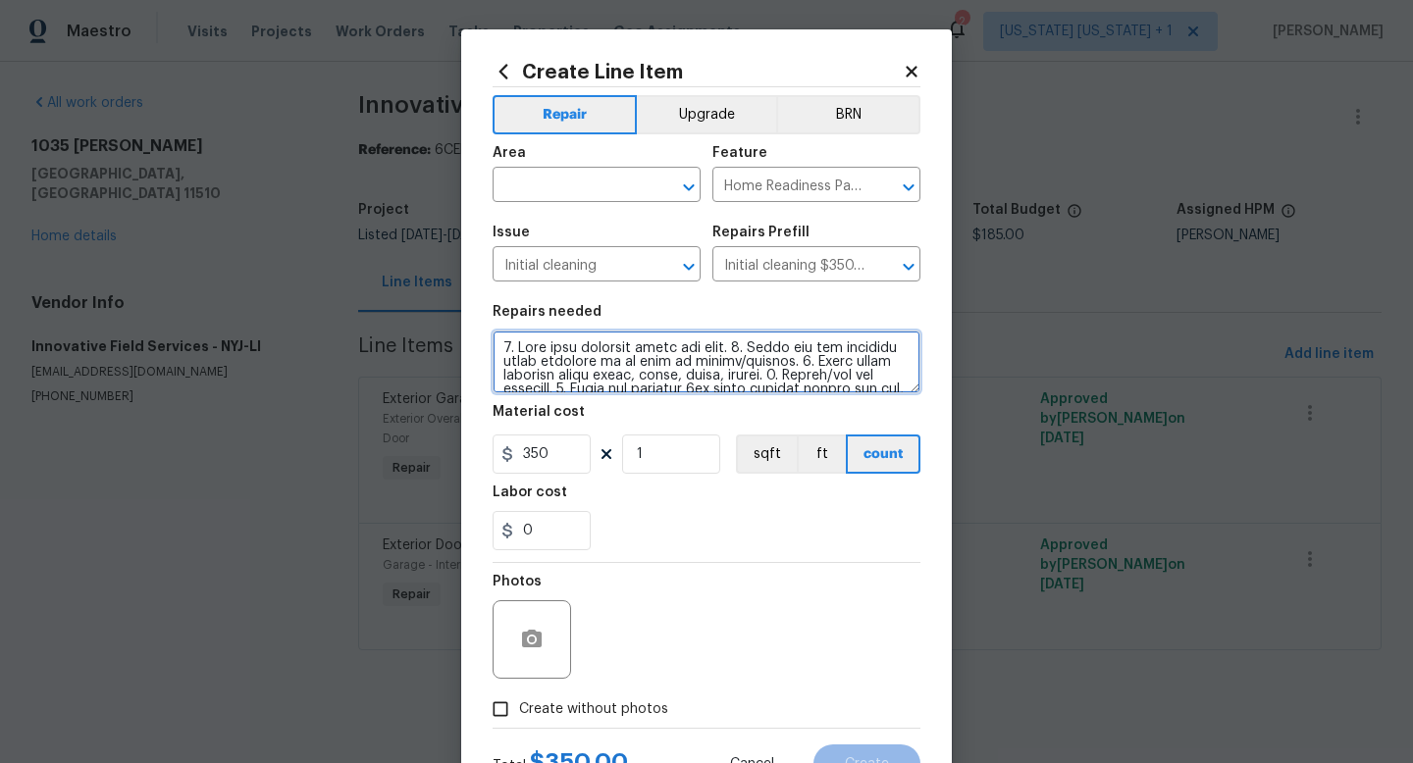
click at [493, 348] on textarea at bounding box center [706, 362] width 428 height 63
type textarea "Maintenance cleaning 1. Wipe down exterior doors and trim. 2. Clean out all ext…"
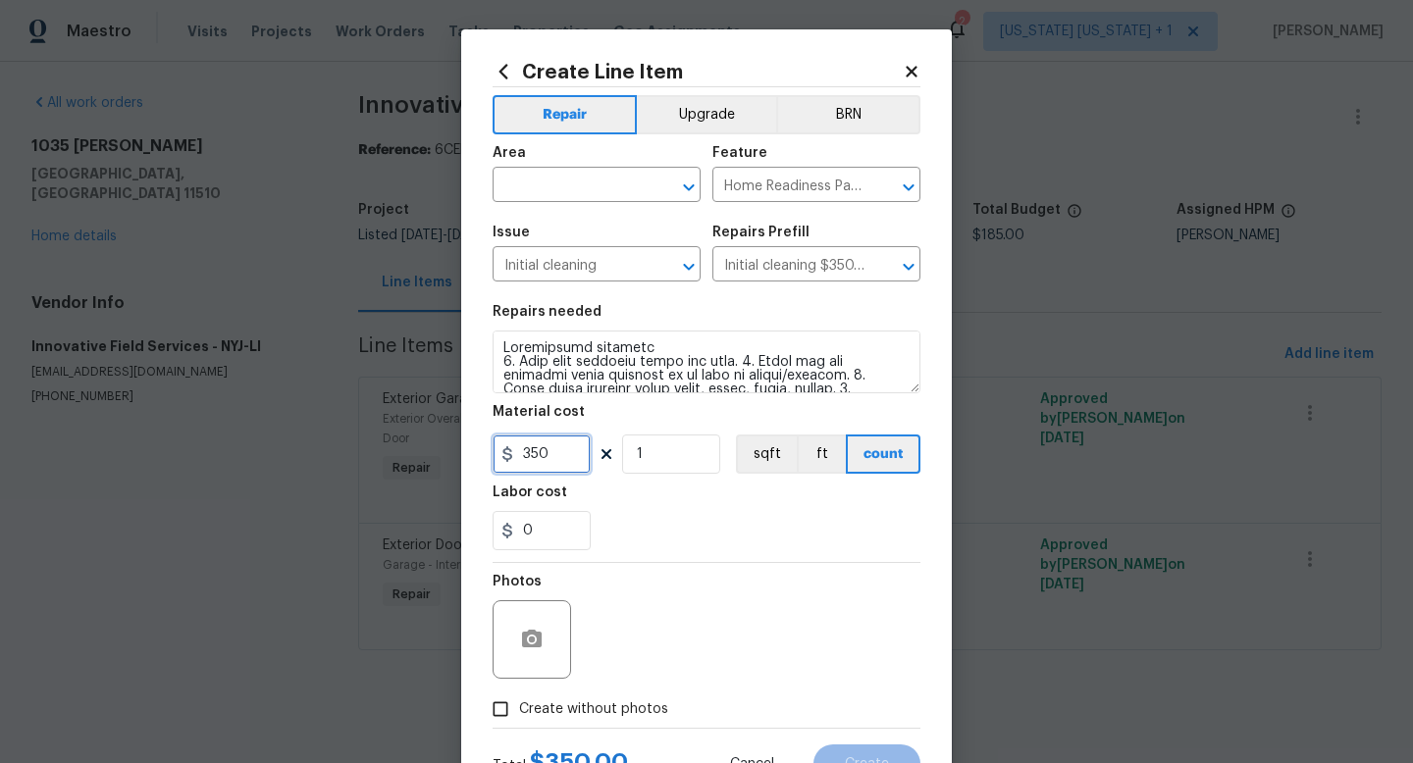
drag, startPoint x: 543, startPoint y: 454, endPoint x: 488, endPoint y: 448, distance: 55.3
click at [492, 448] on input "350" at bounding box center [541, 454] width 98 height 39
drag, startPoint x: 546, startPoint y: 455, endPoint x: 497, endPoint y: 449, distance: 49.4
click at [498, 449] on div "1" at bounding box center [541, 454] width 98 height 39
type input "0"
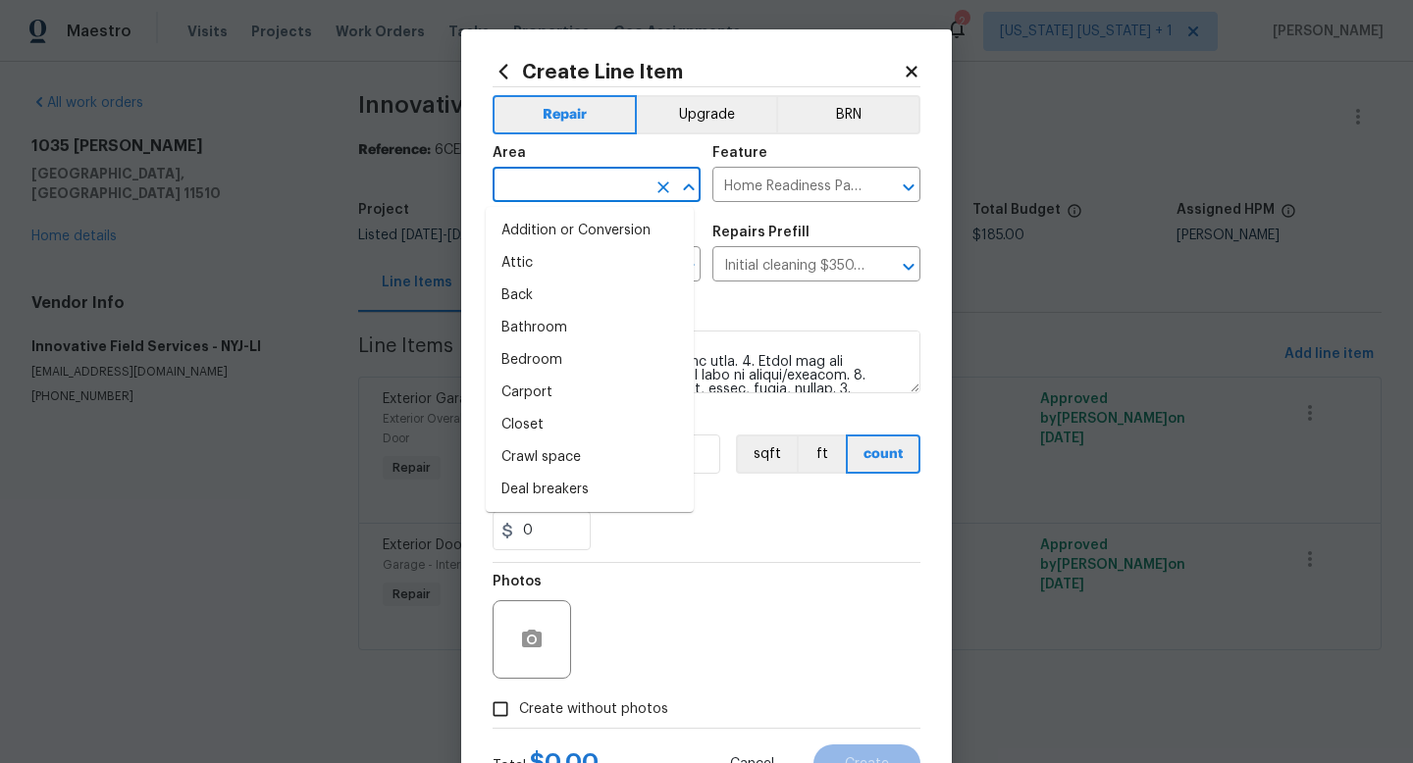
click at [588, 184] on input "text" at bounding box center [568, 187] width 153 height 30
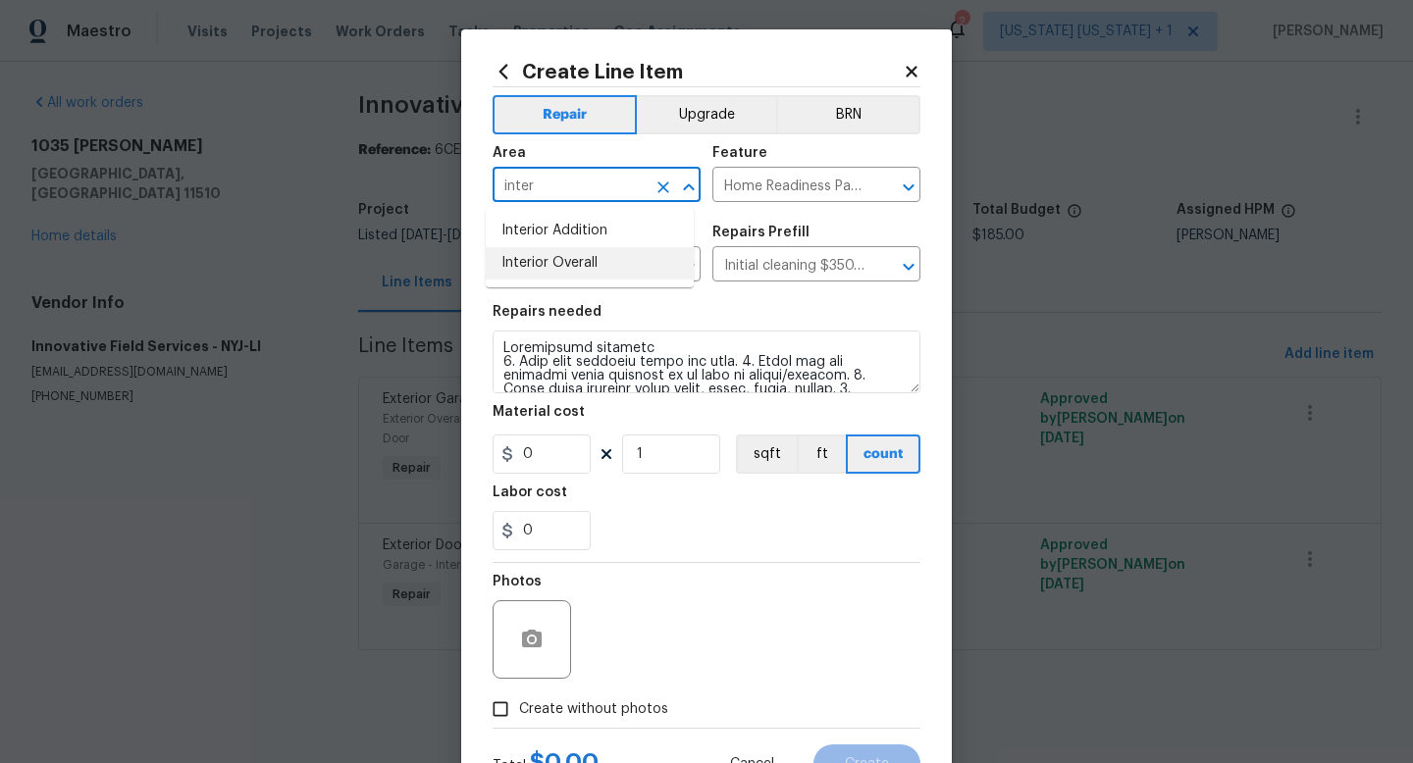
click at [521, 268] on li "Interior Overall" at bounding box center [590, 263] width 208 height 32
type input "Interior Overall"
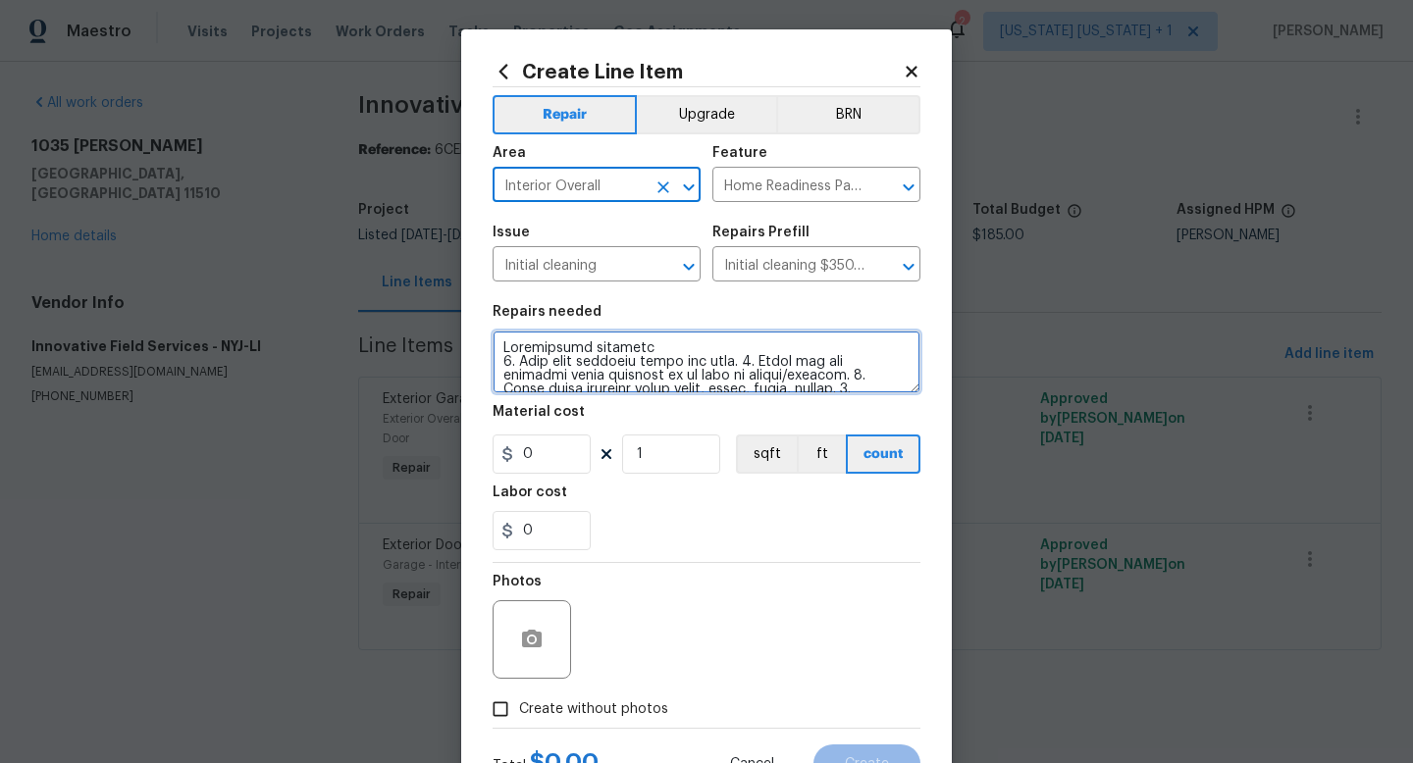
click at [690, 356] on textarea at bounding box center [706, 362] width 428 height 63
click at [674, 350] on textarea at bounding box center [706, 362] width 428 height 63
type textarea "Maintenance cleaning prior to closing 1. Wipe down exterior doors and trim. 2. …"
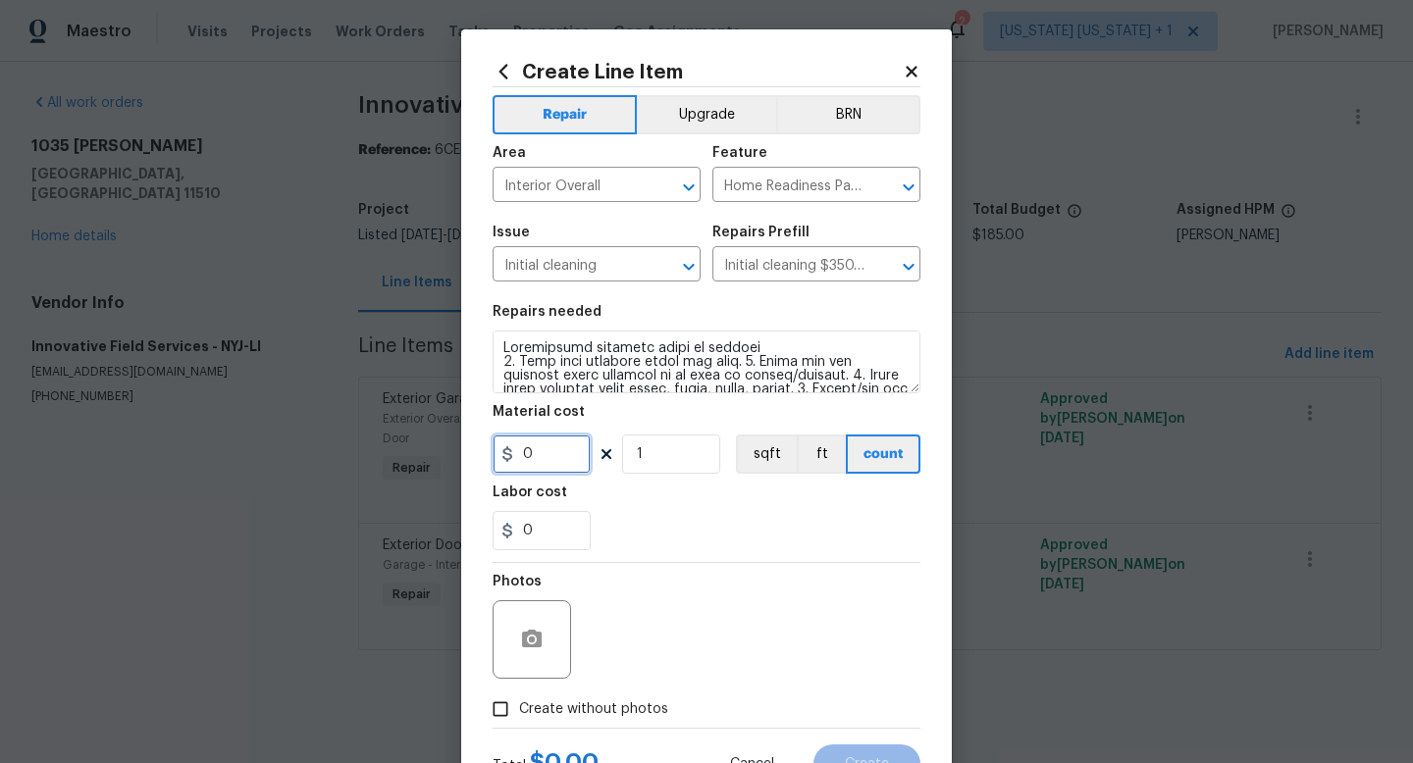
click at [536, 461] on input "0" at bounding box center [541, 454] width 98 height 39
click at [506, 459] on div "0" at bounding box center [541, 454] width 98 height 39
type input "125"
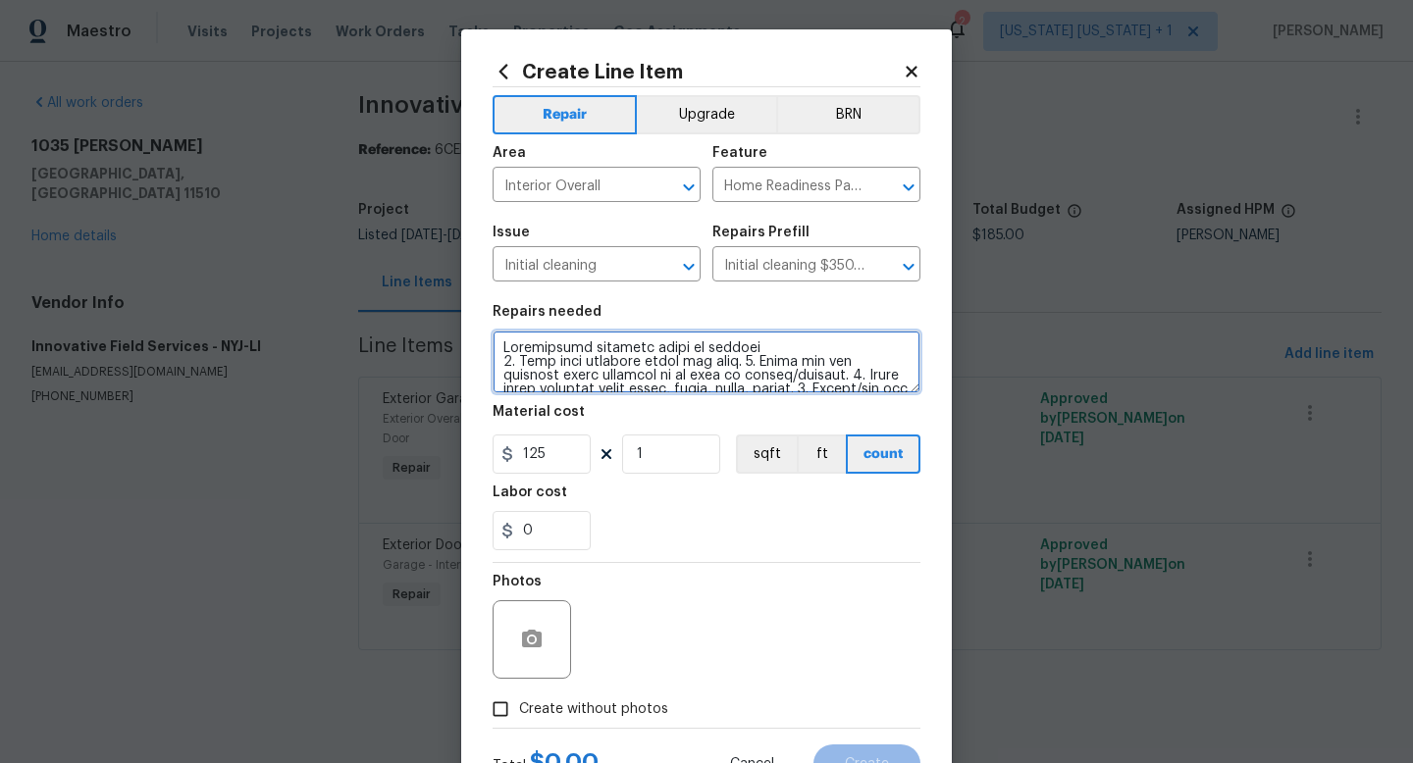
click at [770, 348] on textarea at bounding box center [706, 362] width 428 height 63
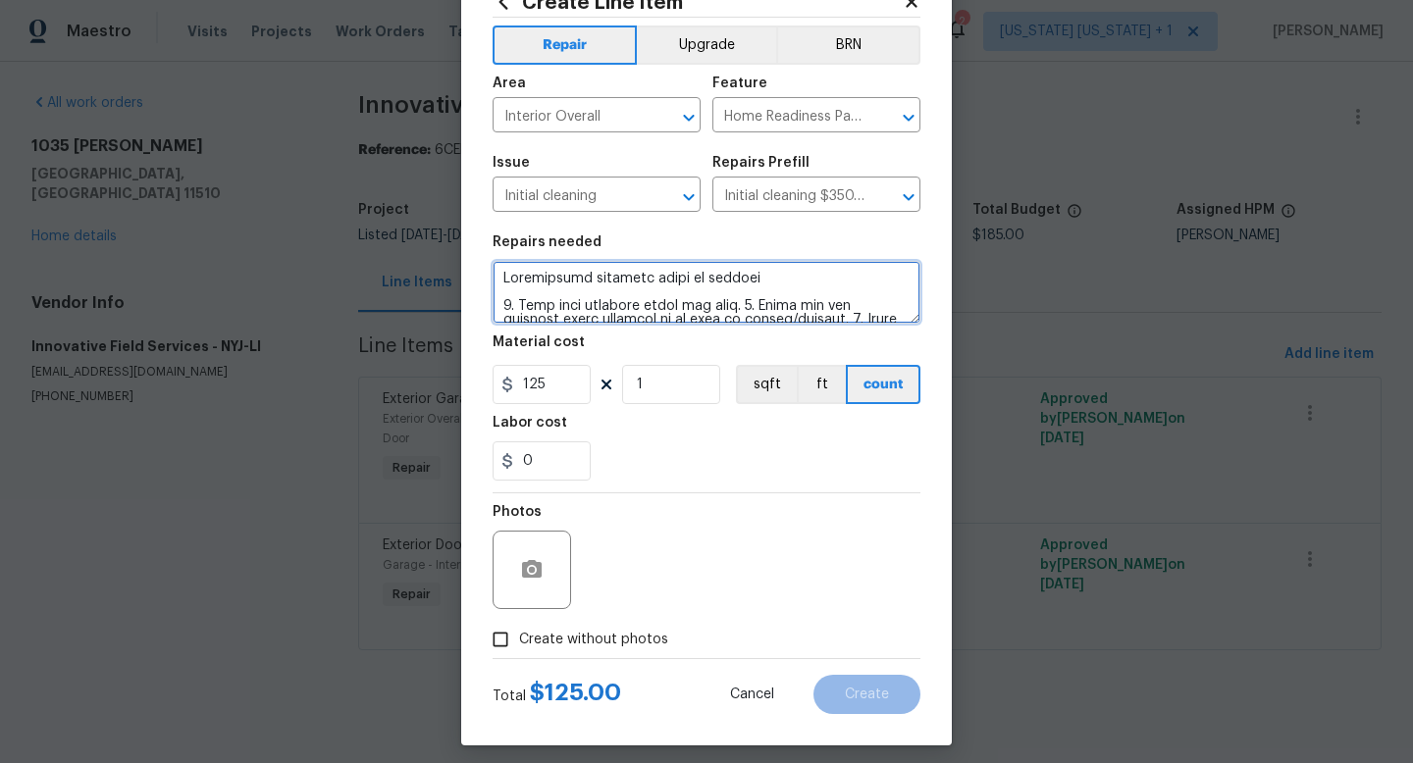
scroll to position [82, 0]
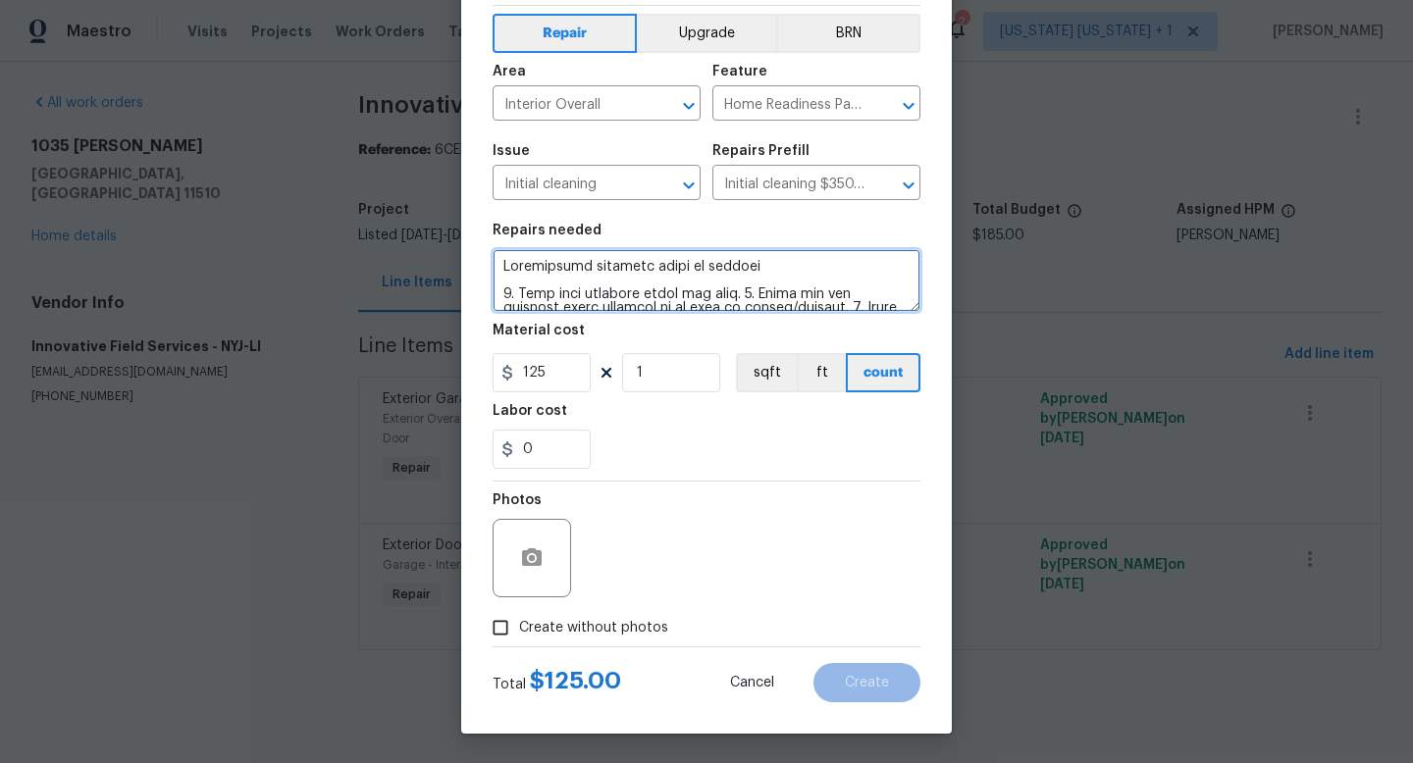
type textarea "Maintenance cleaning prior to closing 1. Wipe down exterior doors and trim. 2. …"
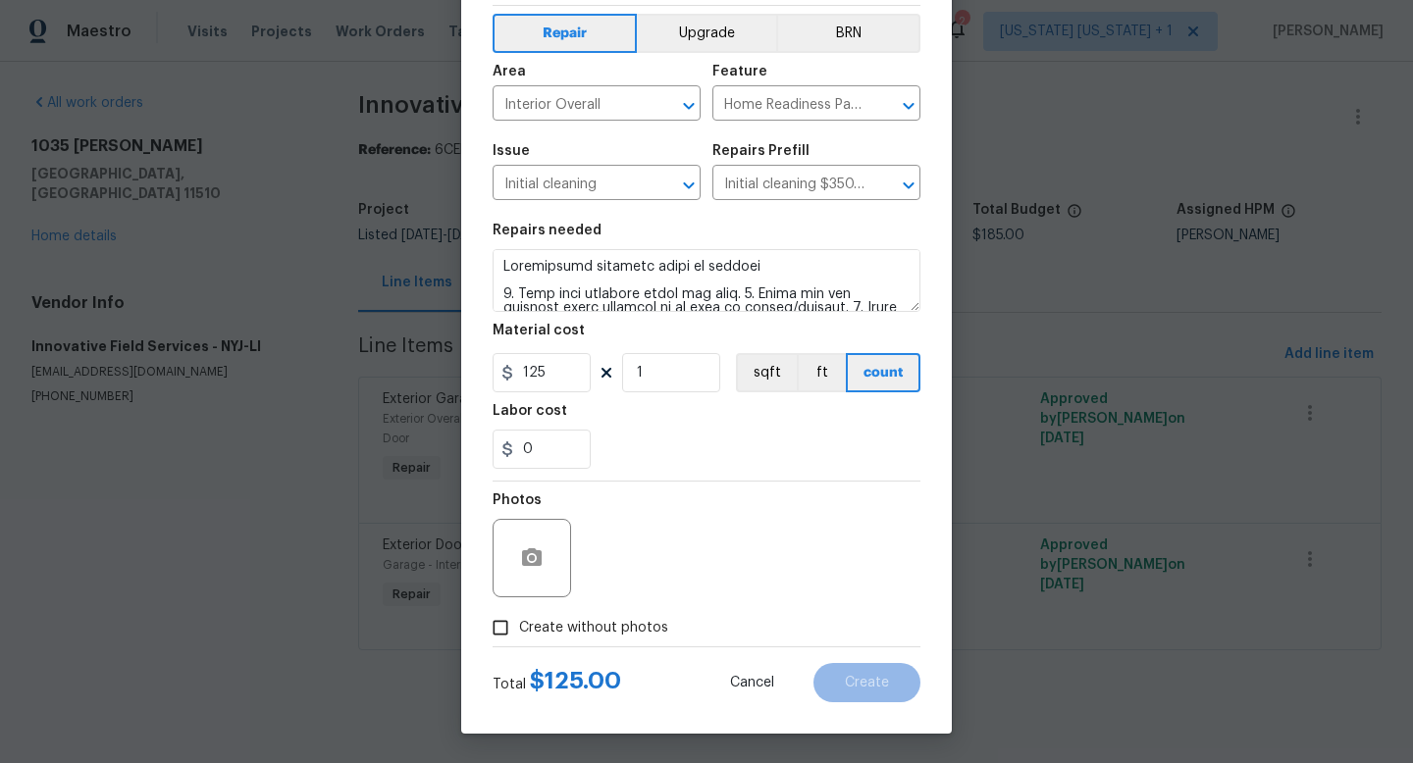
click at [550, 613] on label "Create without photos" at bounding box center [575, 627] width 186 height 37
click at [519, 613] on input "Create without photos" at bounding box center [500, 627] width 37 height 37
checkbox input "true"
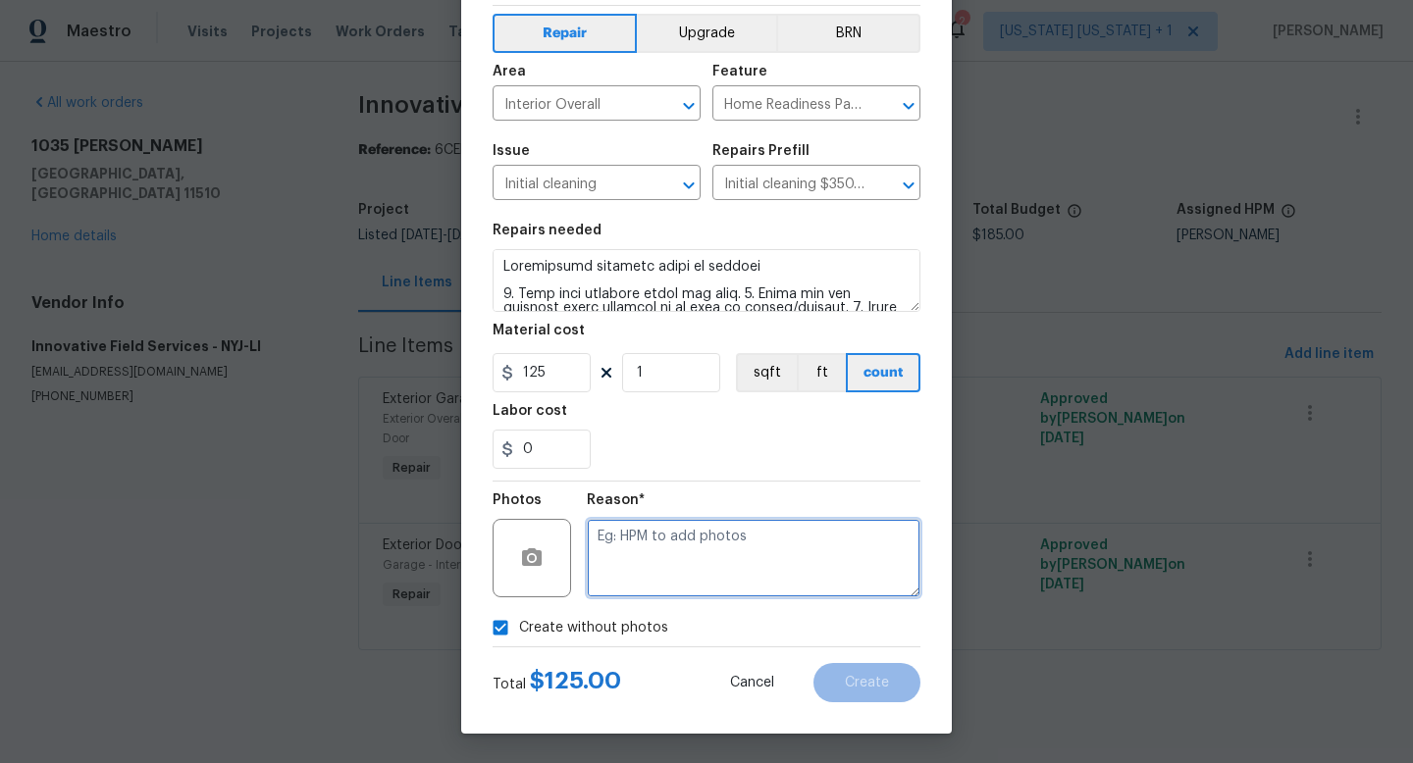
click at [637, 574] on textarea at bounding box center [754, 558] width 334 height 78
type textarea "adding after"
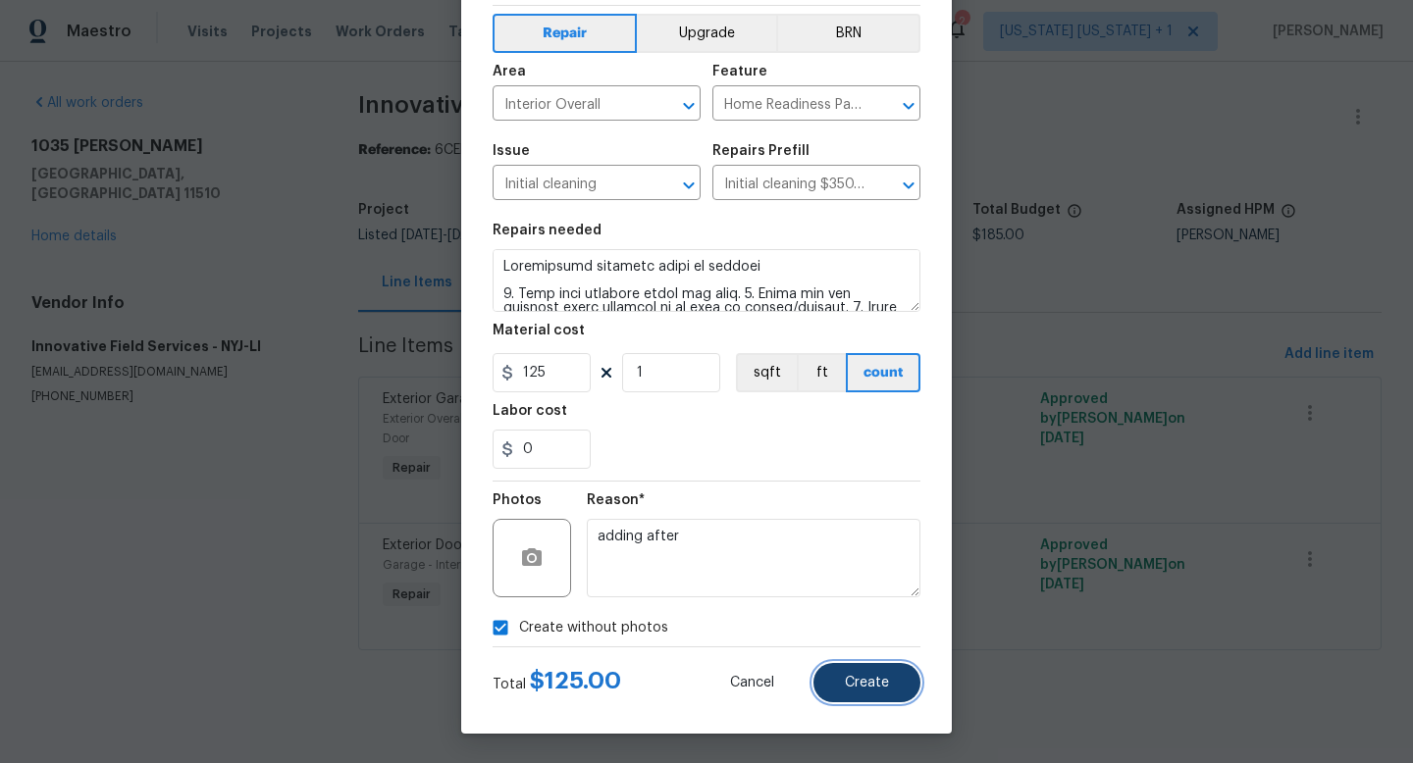
click at [886, 685] on button "Create" at bounding box center [866, 682] width 107 height 39
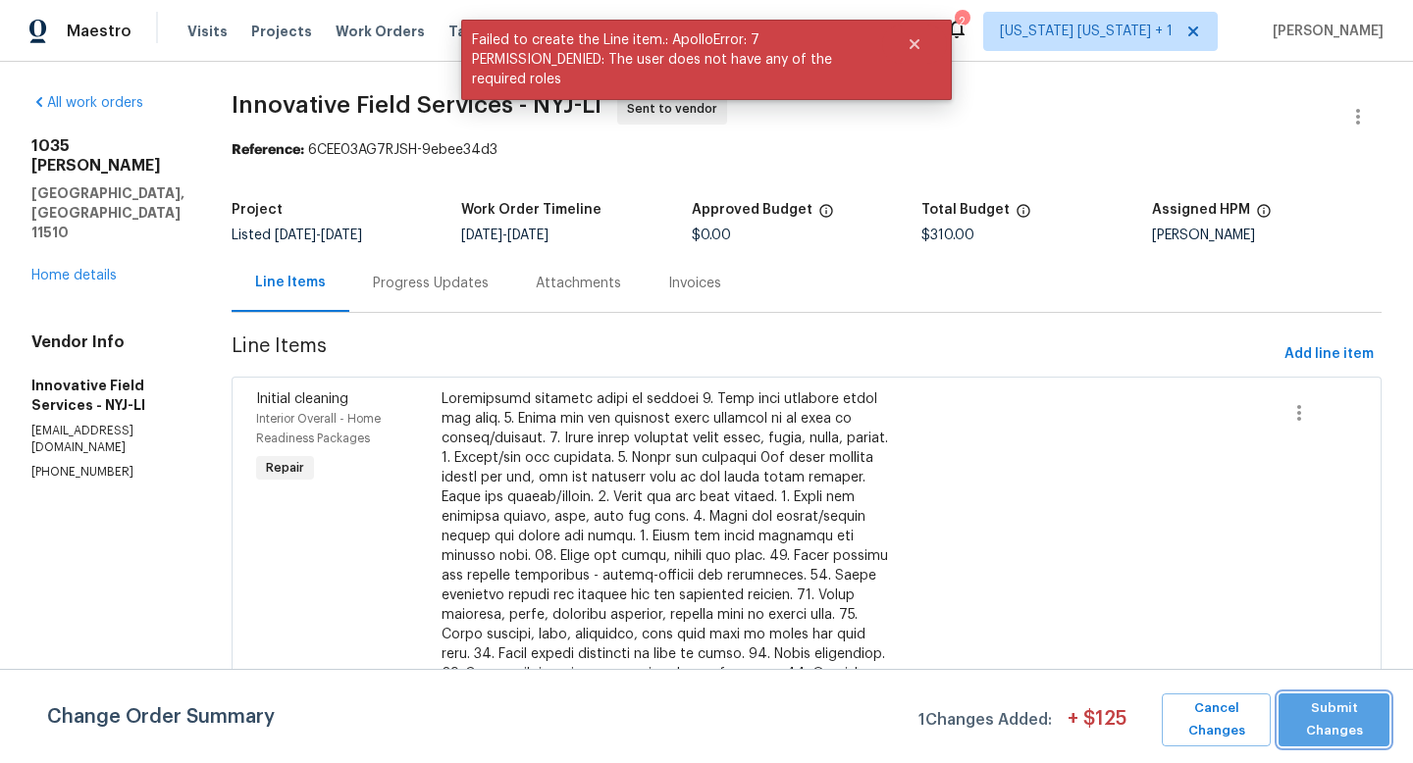
click at [1347, 719] on span "Submit Changes" at bounding box center [1333, 720] width 91 height 45
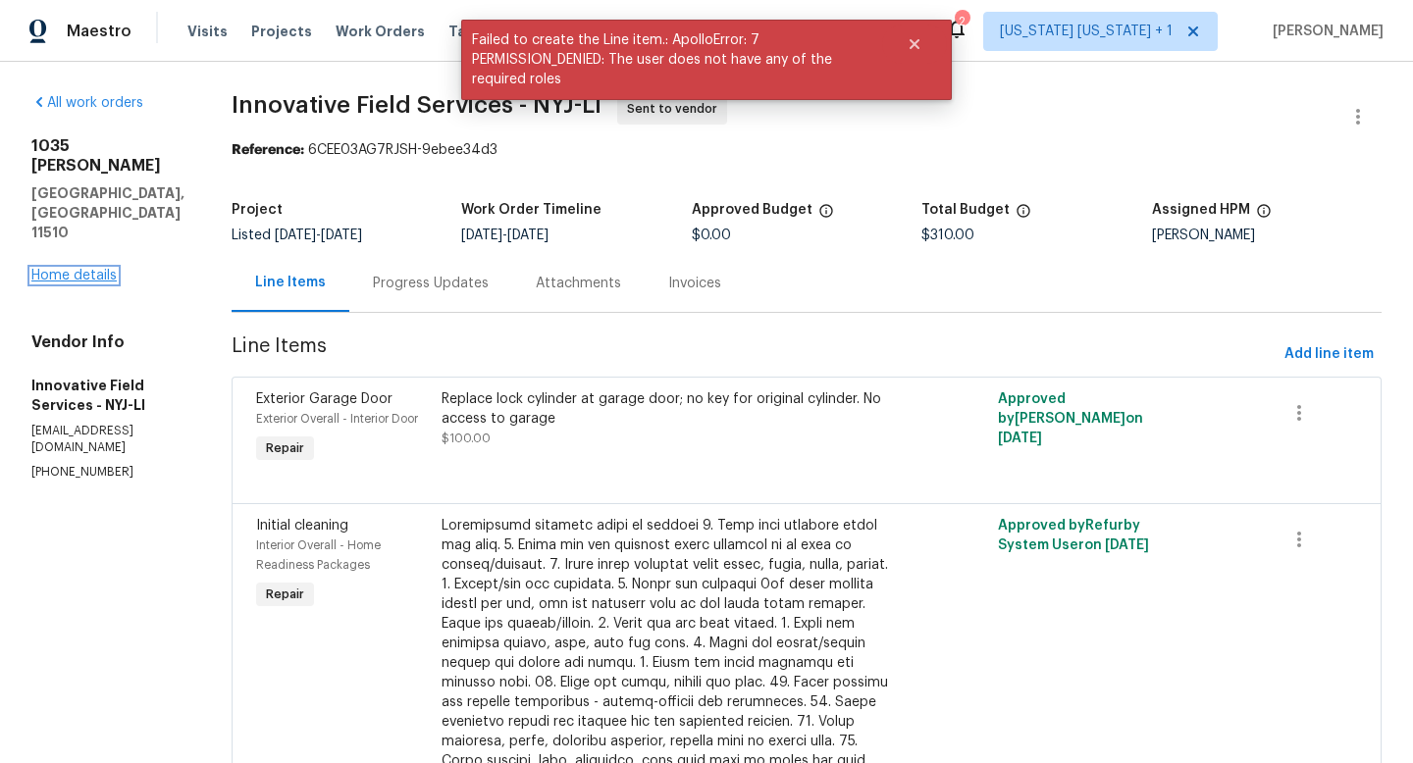
click at [79, 269] on link "Home details" at bounding box center [73, 276] width 85 height 14
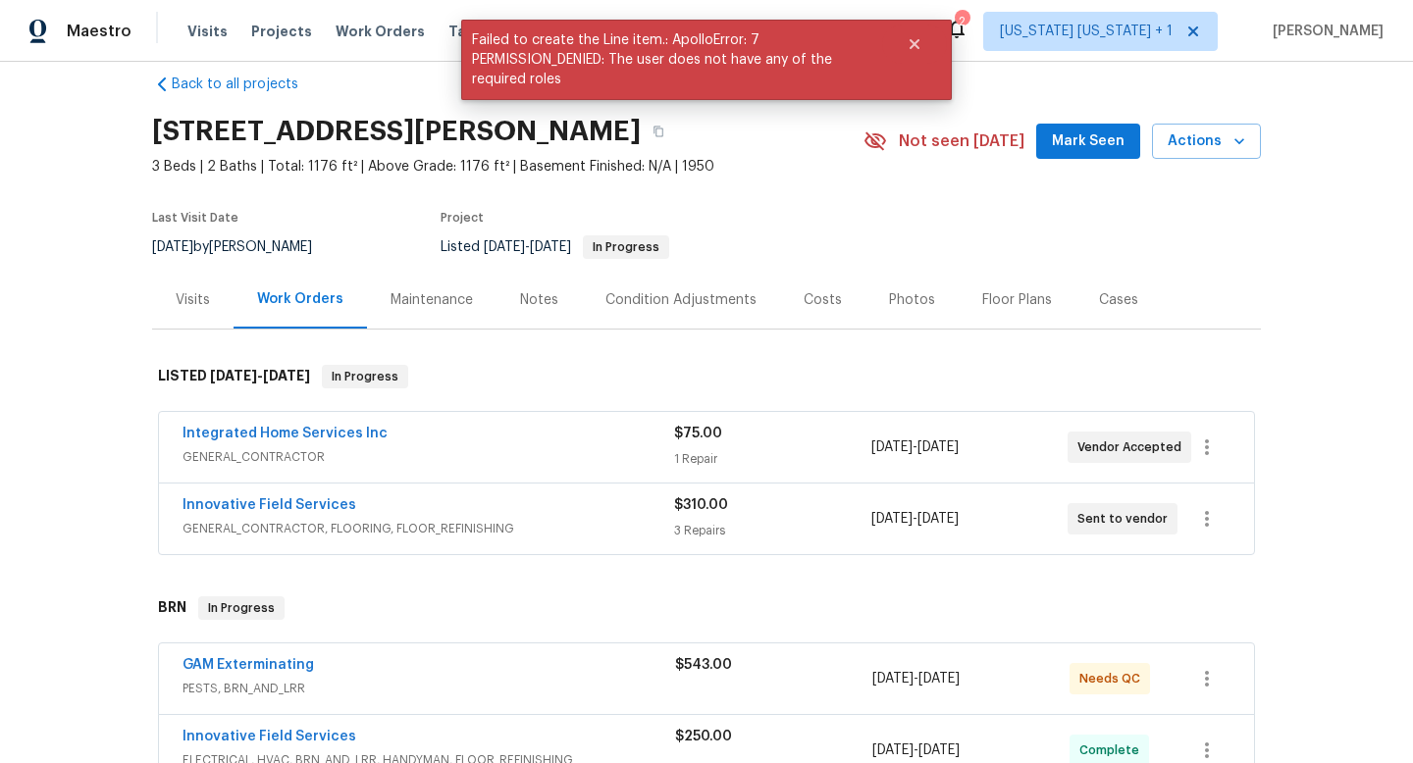
scroll to position [27, 0]
click at [914, 48] on icon "Close" at bounding box center [914, 44] width 16 height 16
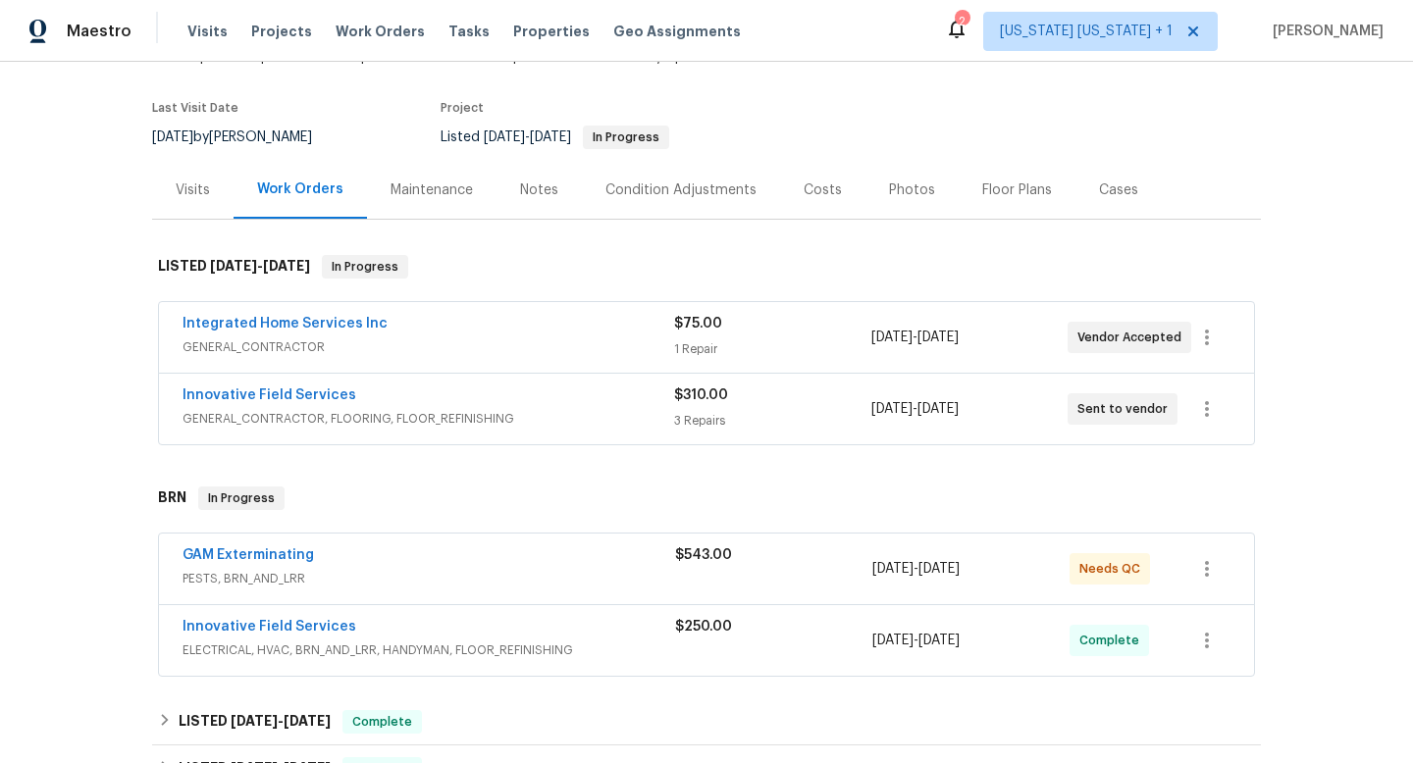
scroll to position [181, 0]
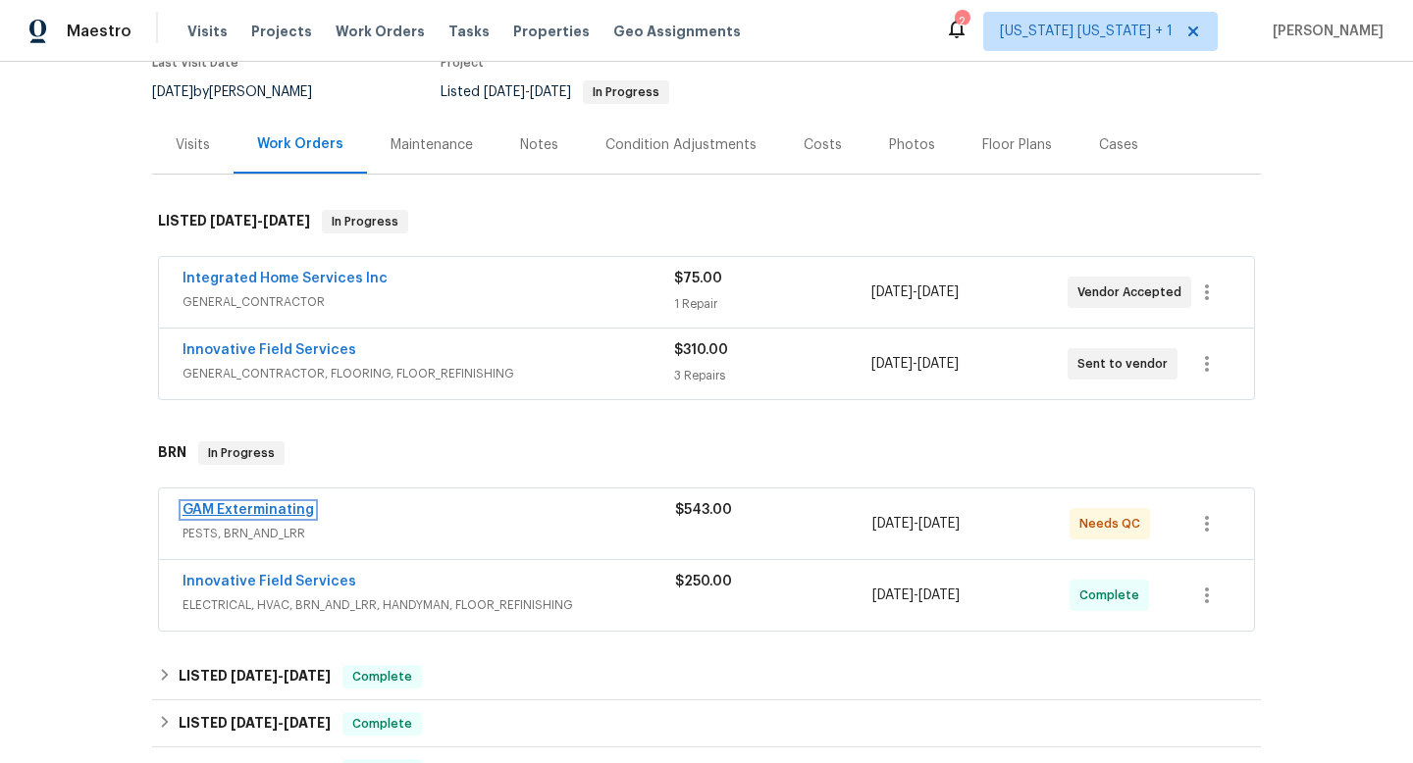
click at [252, 514] on link "GAM Exterminating" at bounding box center [247, 510] width 131 height 14
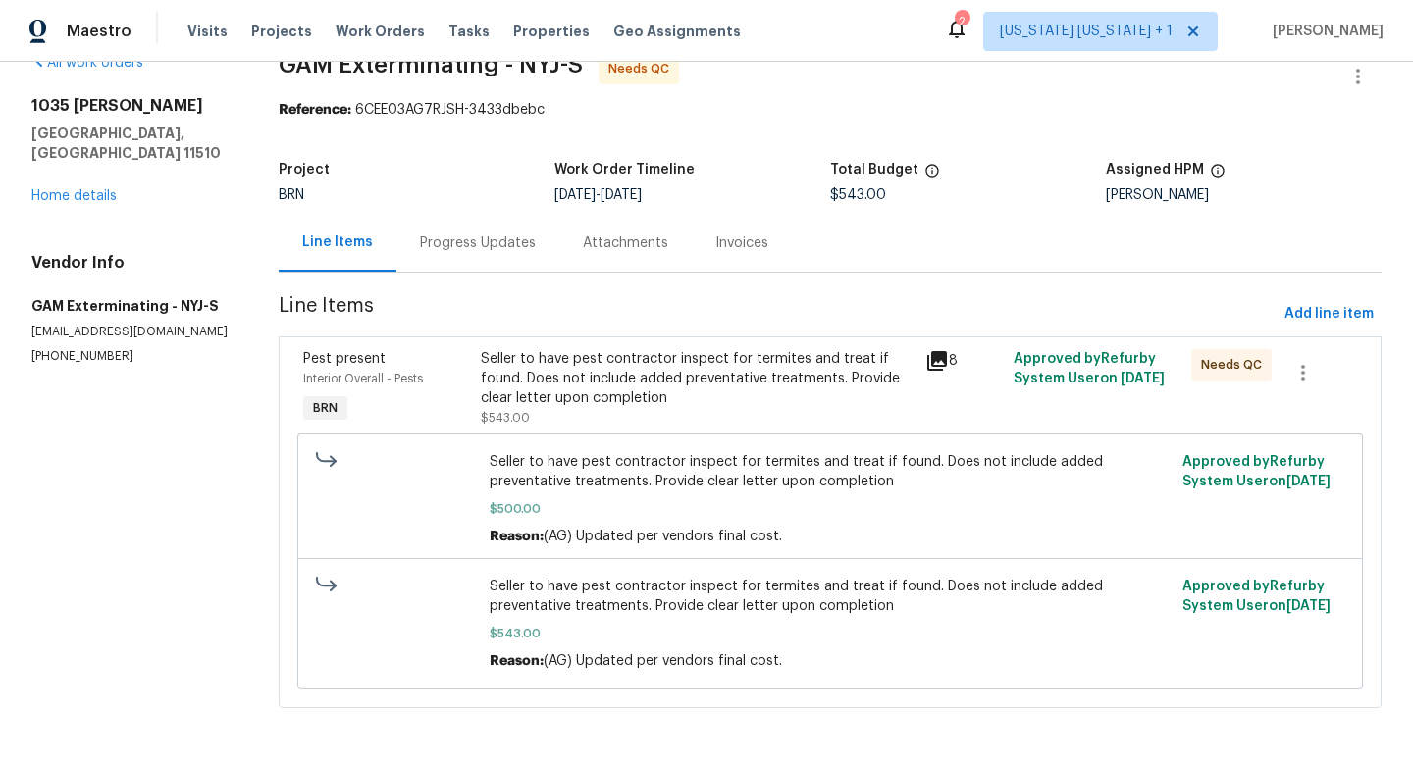
scroll to position [56, 0]
click at [499, 233] on div "Progress Updates" at bounding box center [478, 243] width 116 height 20
